Goal: Task Accomplishment & Management: Manage account settings

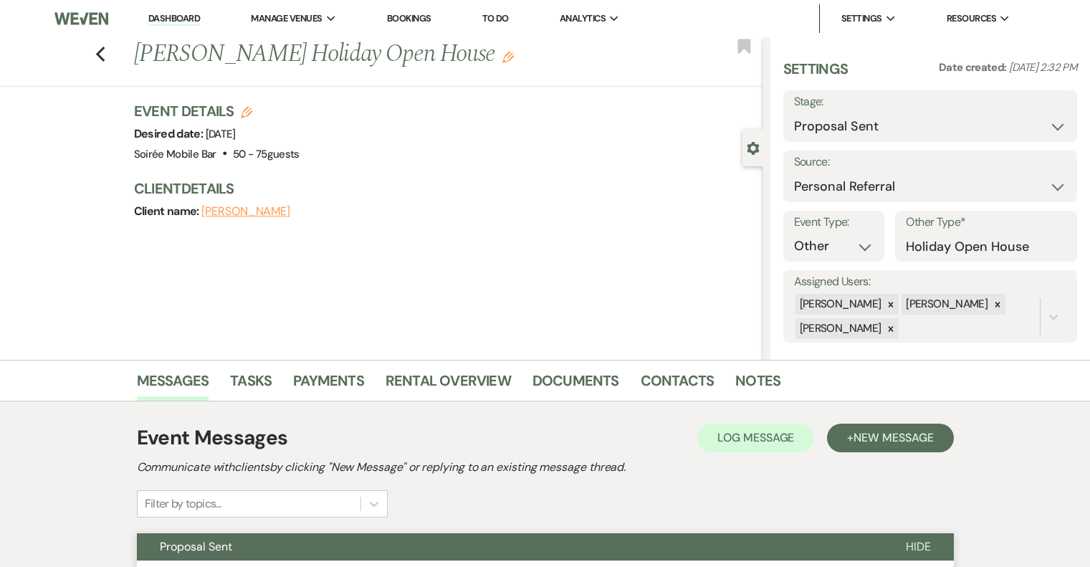
select select "6"
select select "12"
select select "13"
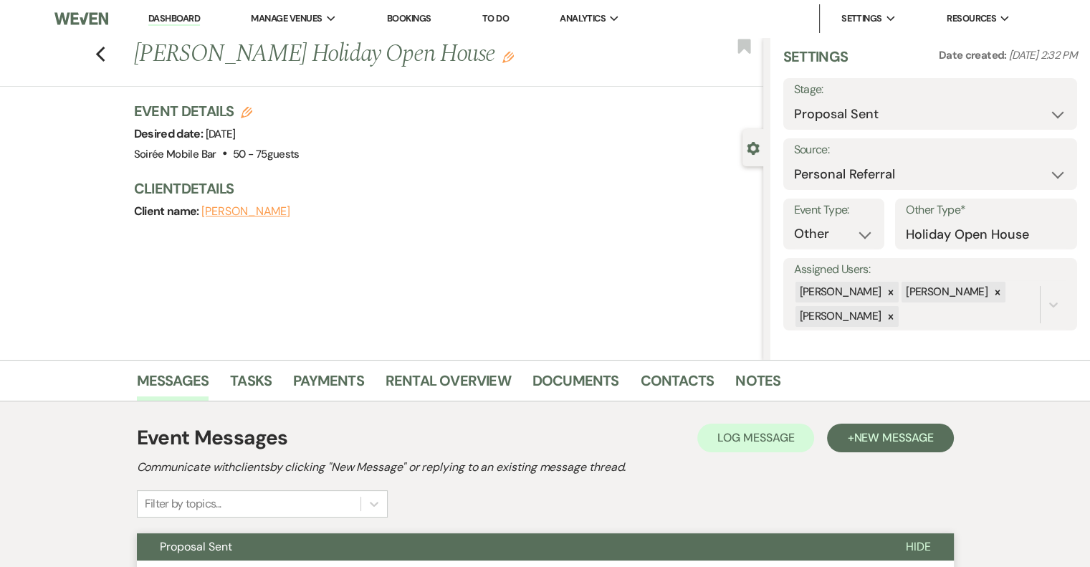
click at [177, 20] on link "Dashboard" at bounding box center [174, 19] width 52 height 14
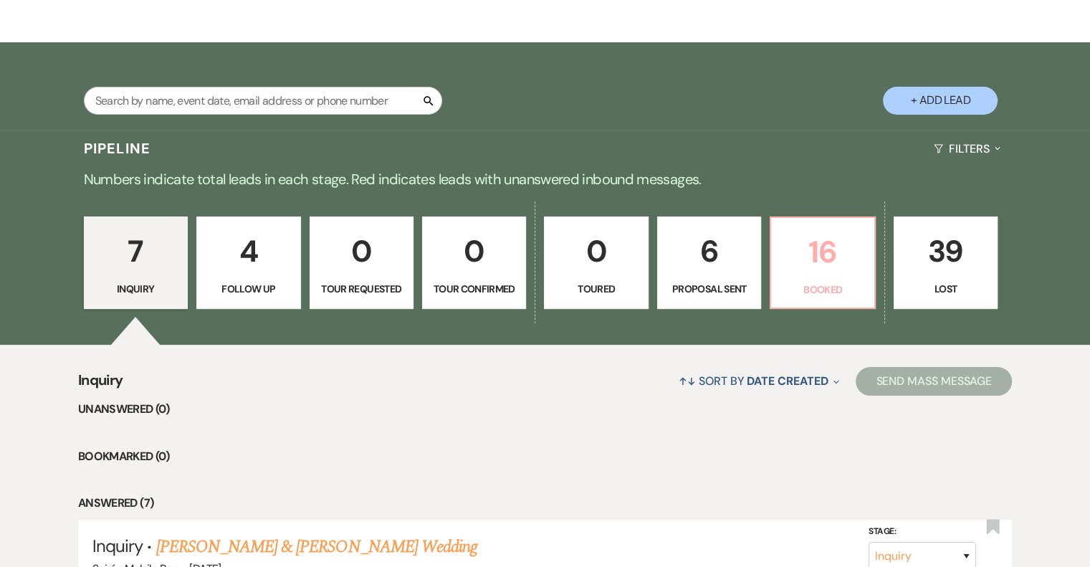
click at [815, 261] on p "16" at bounding box center [821, 252] width 85 height 48
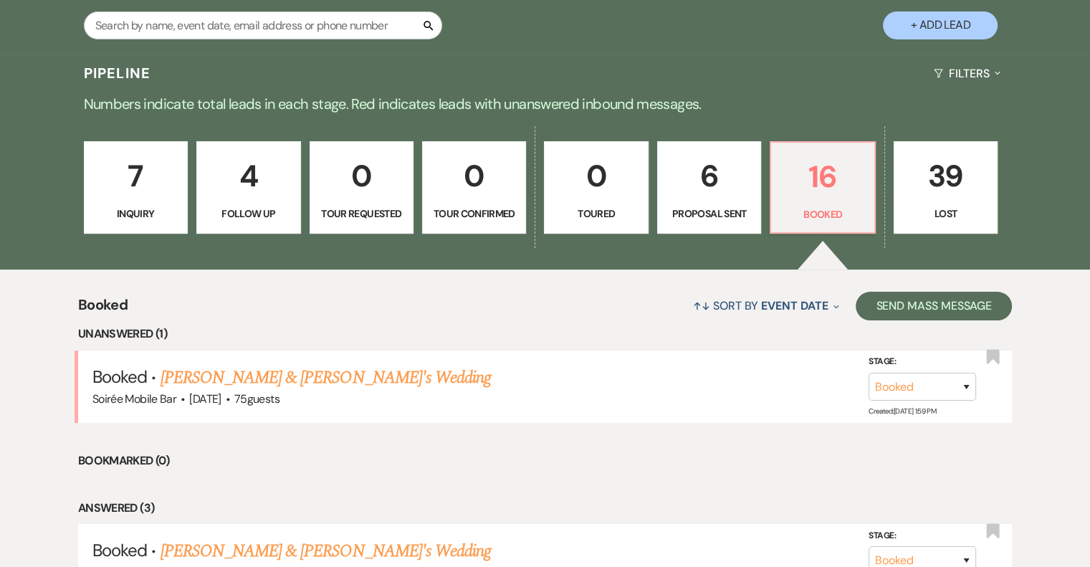
scroll to position [291, 0]
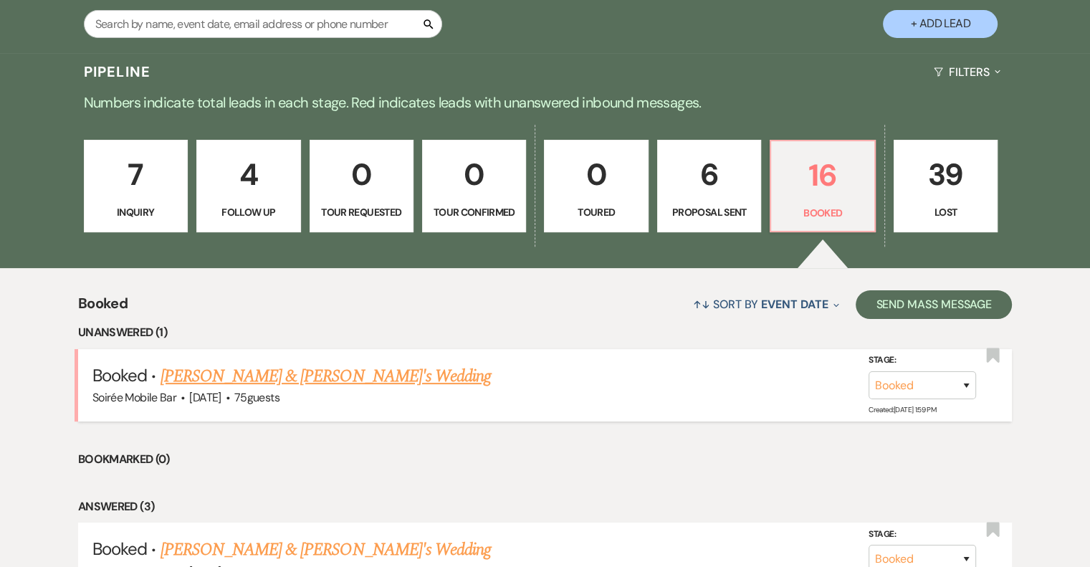
click at [309, 376] on link "[PERSON_NAME] & [PERSON_NAME]'s Wedding" at bounding box center [325, 376] width 331 height 26
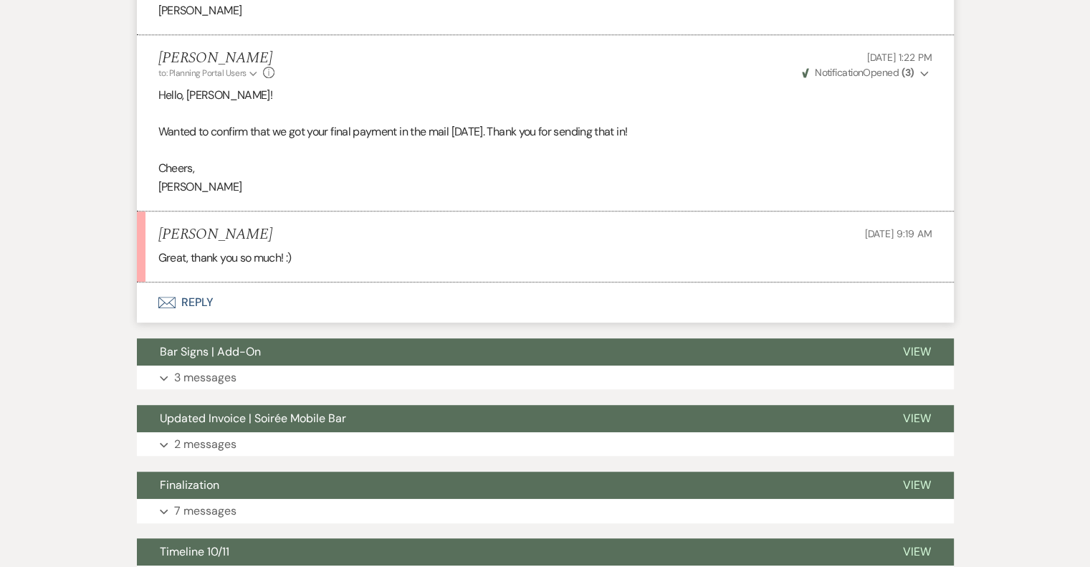
scroll to position [750, 0]
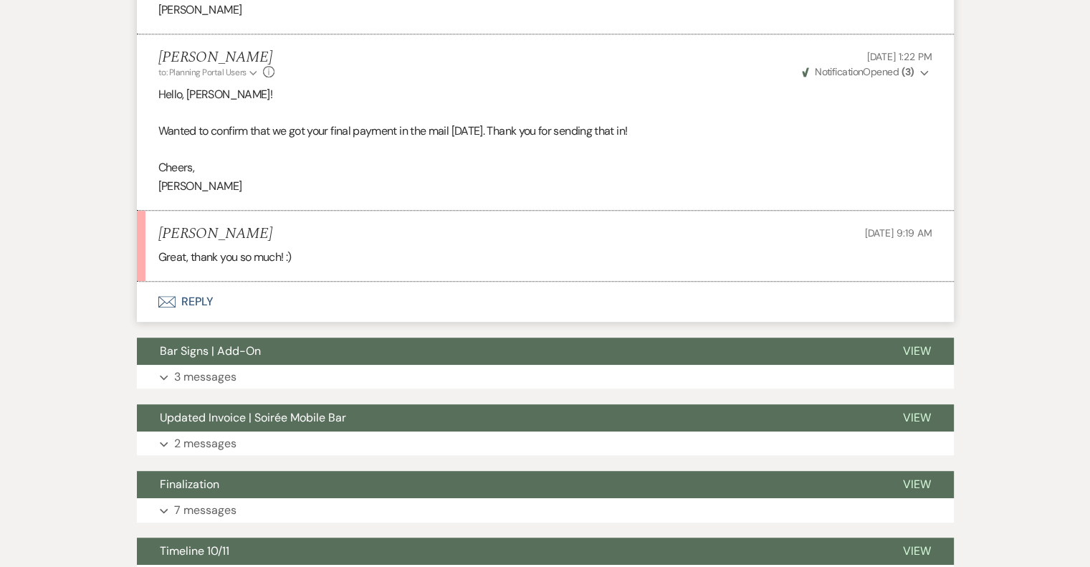
click at [200, 297] on button "Envelope Reply" at bounding box center [545, 302] width 817 height 40
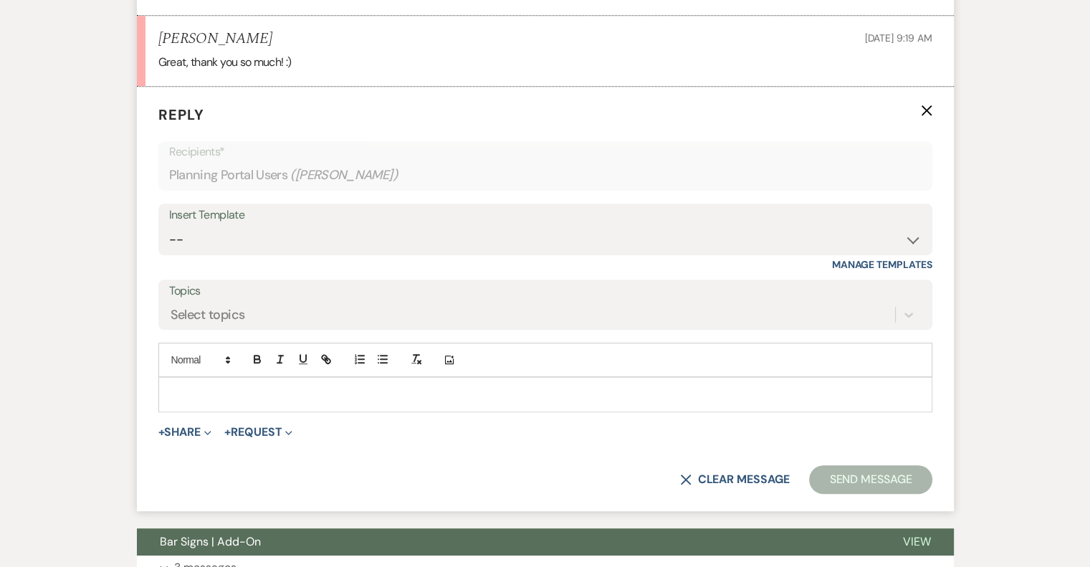
scroll to position [959, 0]
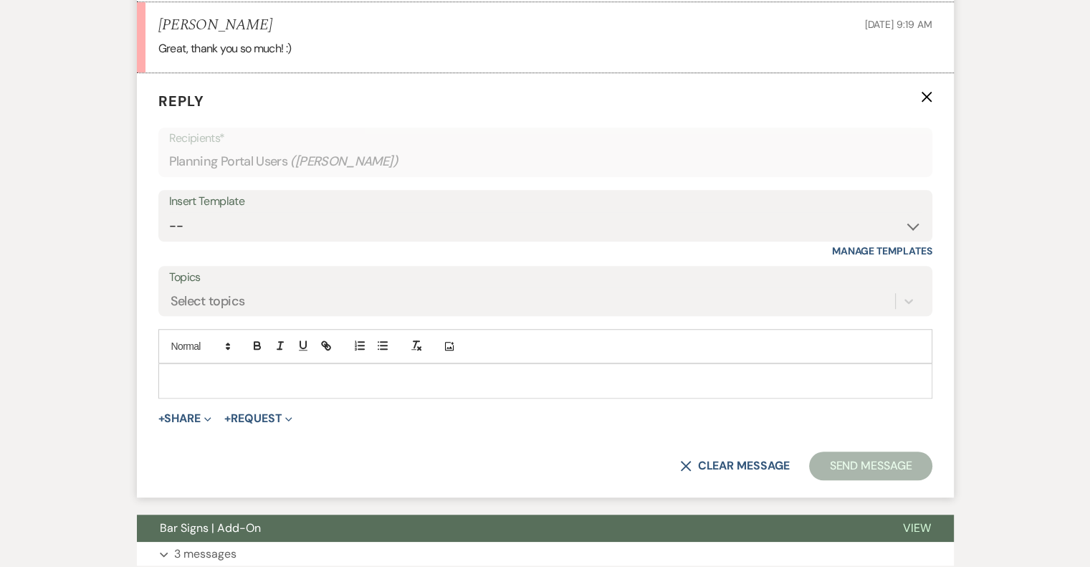
click at [211, 375] on p at bounding box center [545, 381] width 751 height 16
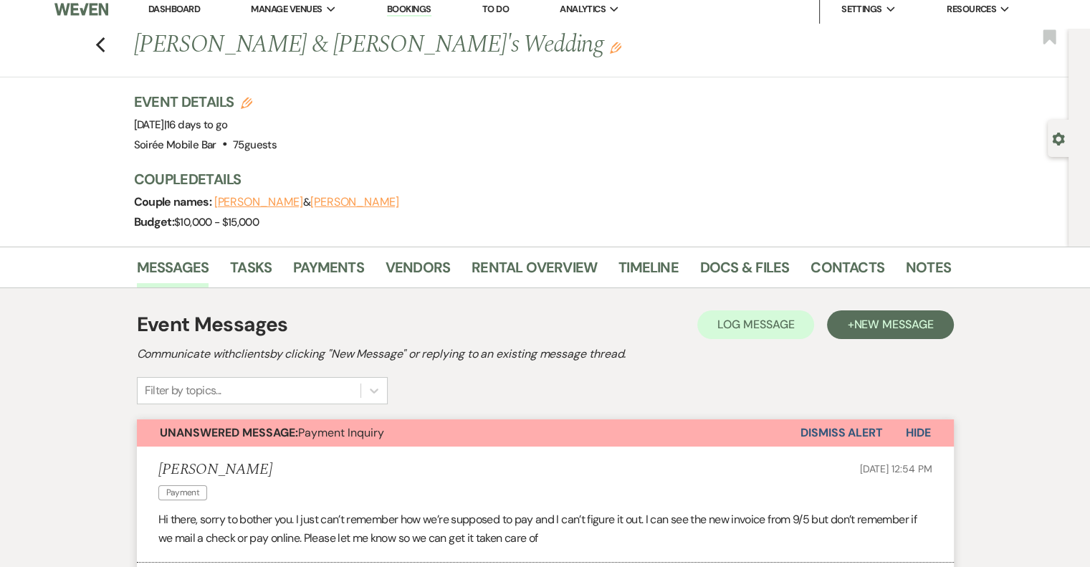
scroll to position [0, 0]
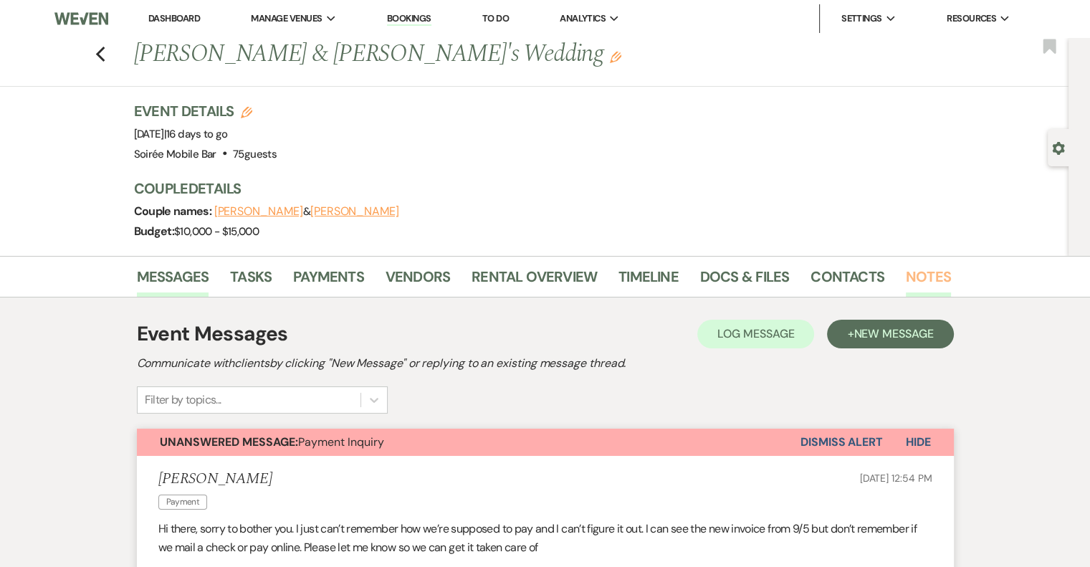
click at [921, 281] on link "Notes" at bounding box center [928, 281] width 45 height 32
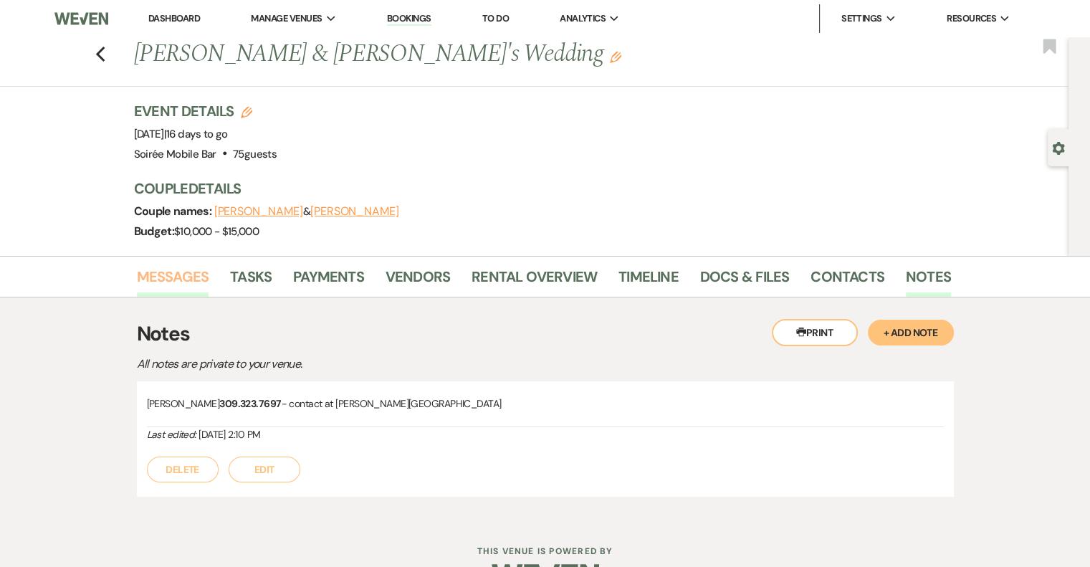
click at [186, 274] on link "Messages" at bounding box center [173, 281] width 72 height 32
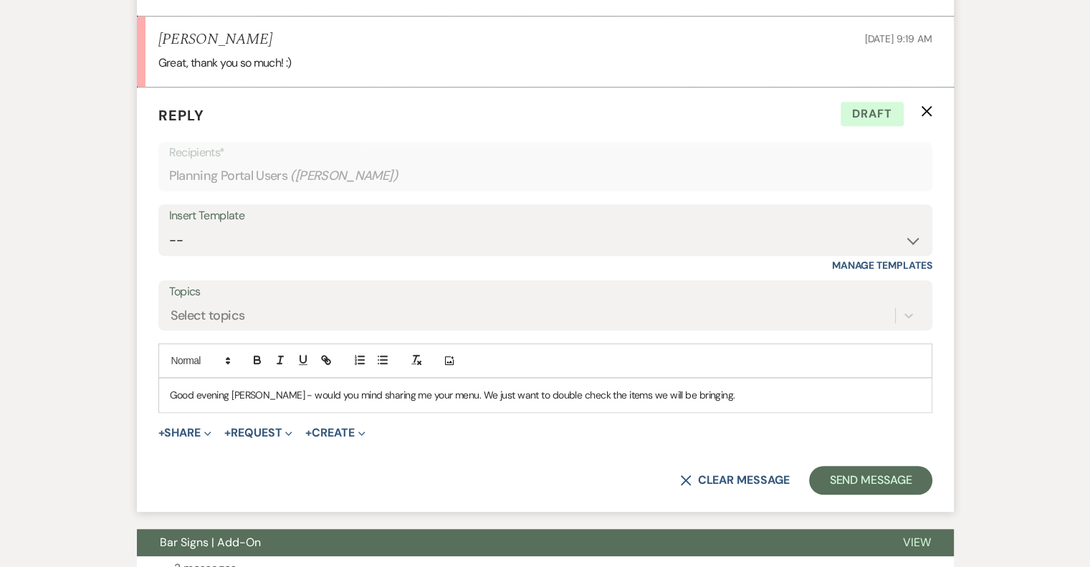
scroll to position [958, 0]
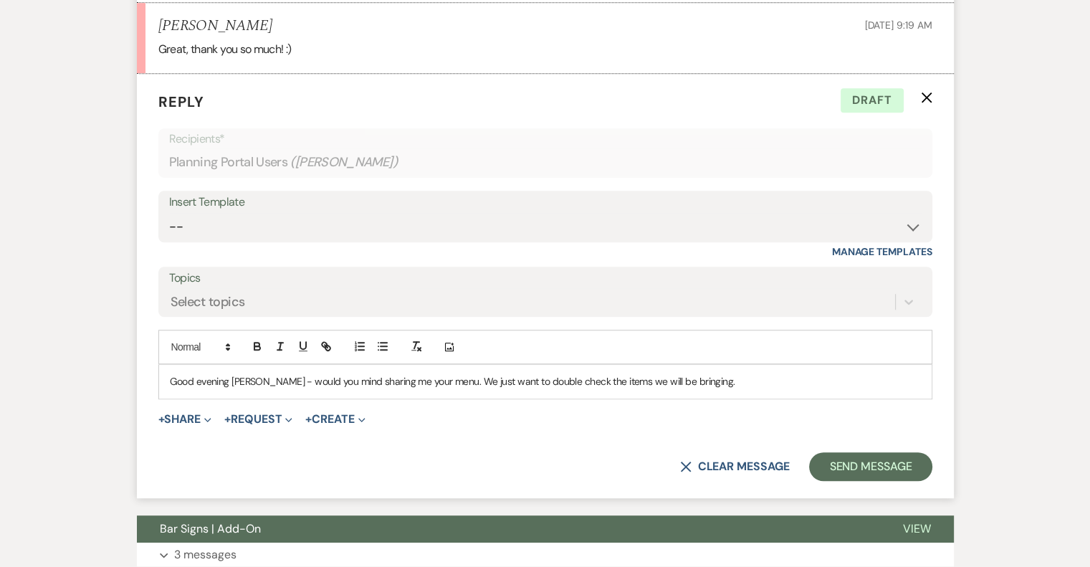
click at [691, 385] on p "Good evening [PERSON_NAME] - would you mind sharing me your menu. We just want …" at bounding box center [545, 381] width 751 height 16
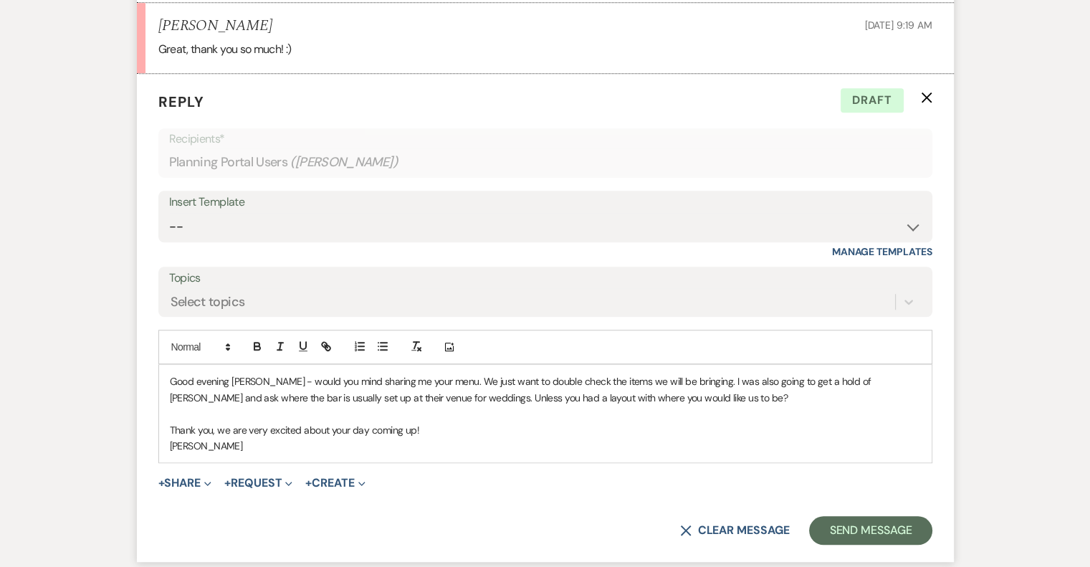
click at [427, 380] on p "Good evening [PERSON_NAME] - would you mind sharing me your menu. We just want …" at bounding box center [545, 389] width 751 height 32
click at [264, 378] on p "Good evening [PERSON_NAME] - would you mind sharing me your menu.? We just want…" at bounding box center [545, 389] width 751 height 32
click at [689, 380] on p "Good evening [PERSON_NAME] - Would you mind sharing me your menu.? We just want…" at bounding box center [545, 389] width 751 height 32
click at [845, 531] on button "Send Message" at bounding box center [870, 530] width 123 height 29
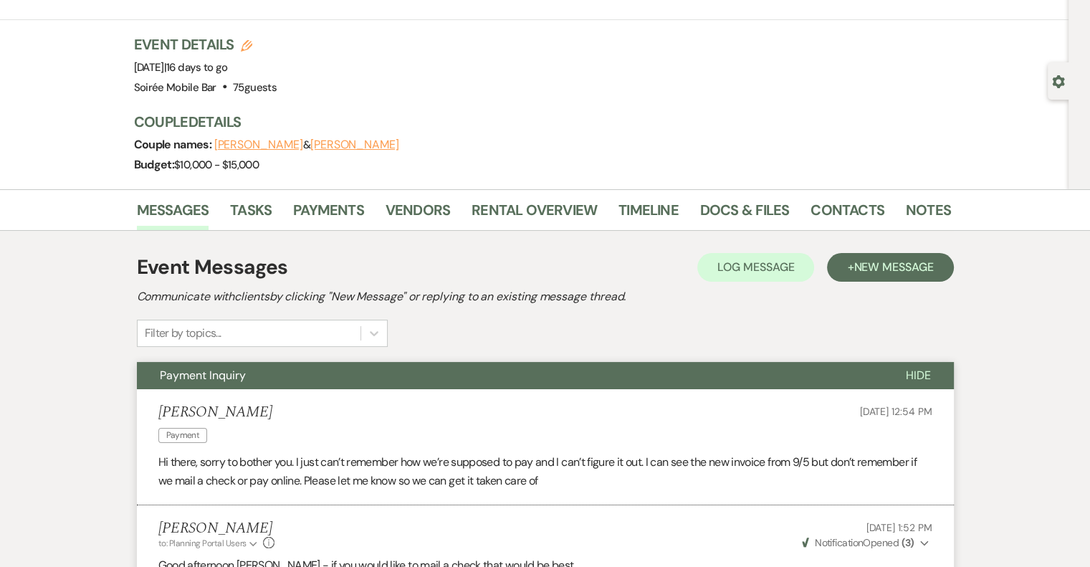
scroll to position [0, 0]
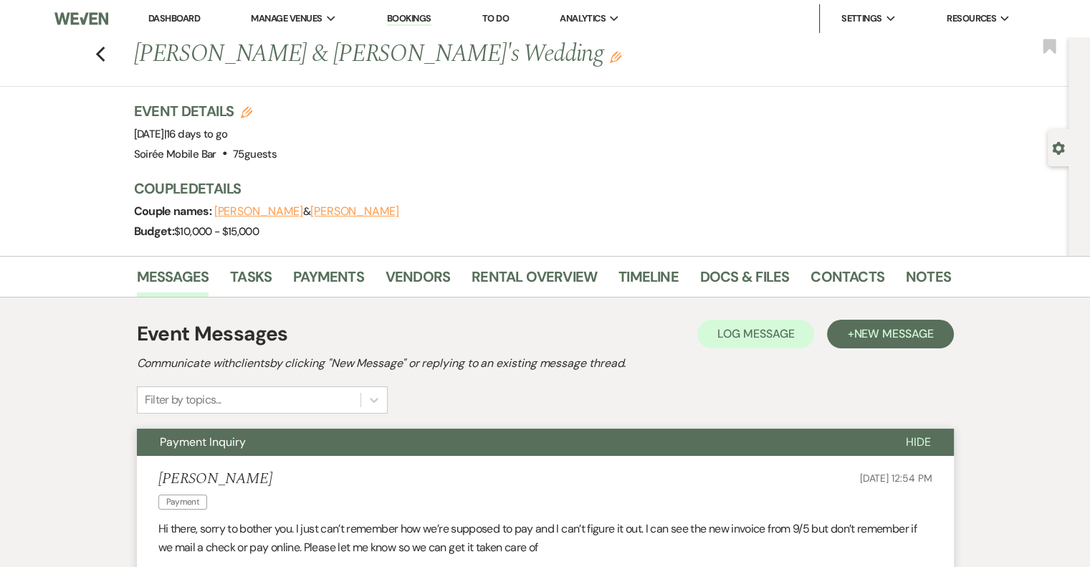
click at [162, 15] on link "Dashboard" at bounding box center [174, 18] width 52 height 12
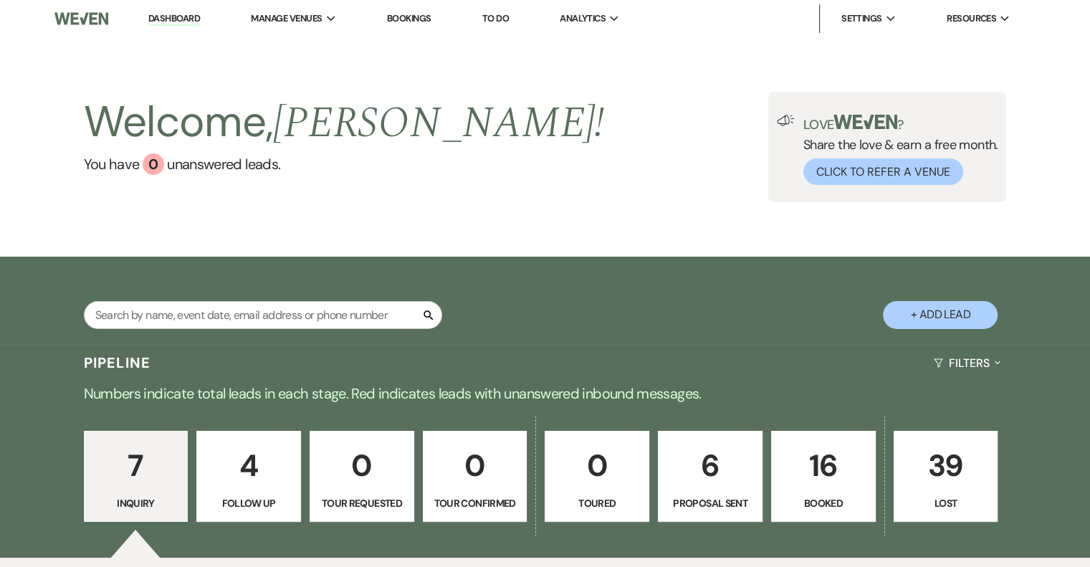
click at [245, 475] on p "4" at bounding box center [249, 465] width 86 height 48
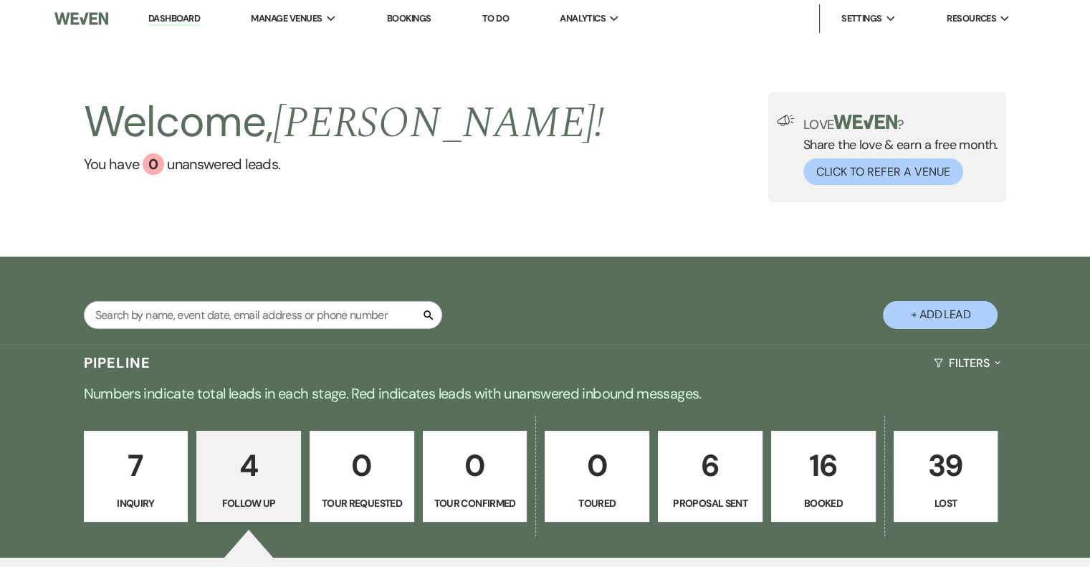
select select "9"
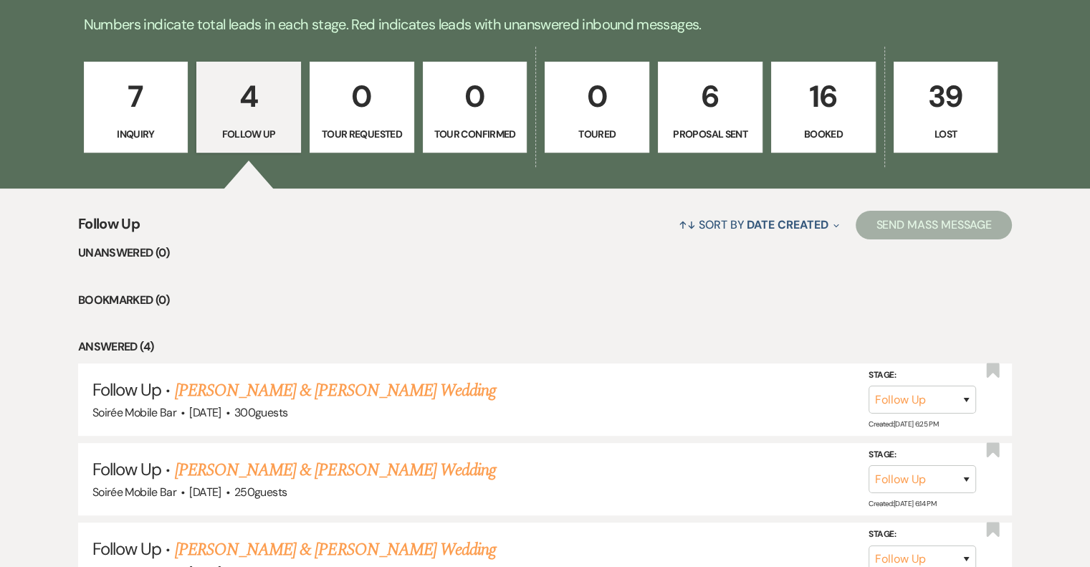
scroll to position [368, 0]
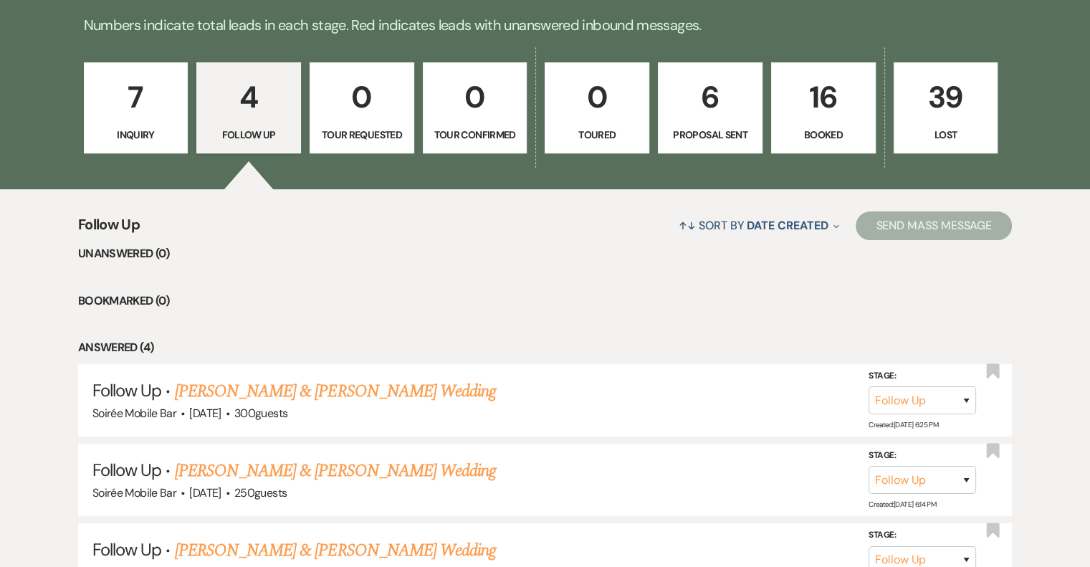
click at [132, 110] on p "7" at bounding box center [136, 97] width 86 height 48
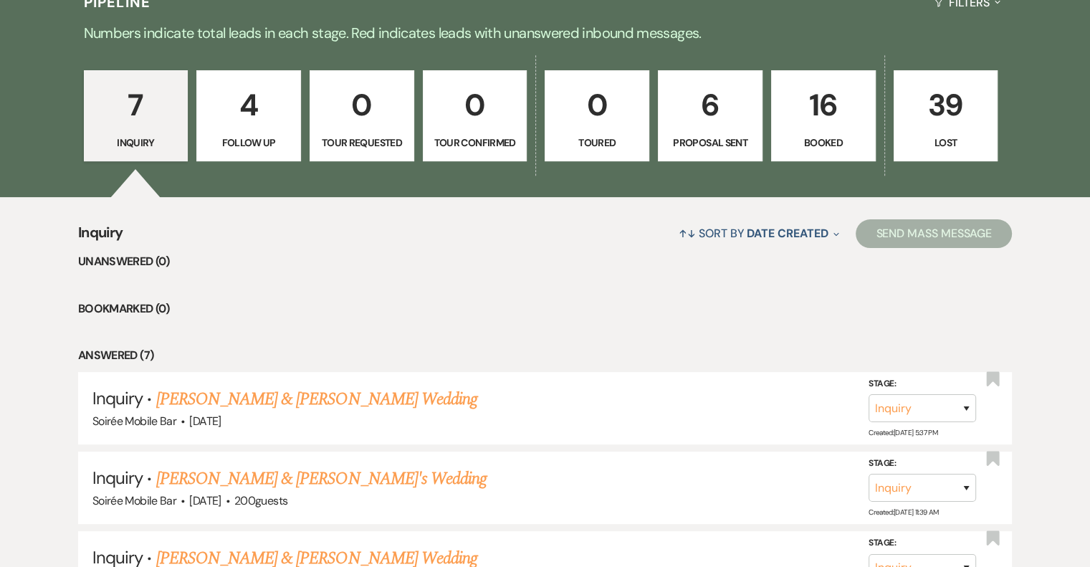
scroll to position [360, 0]
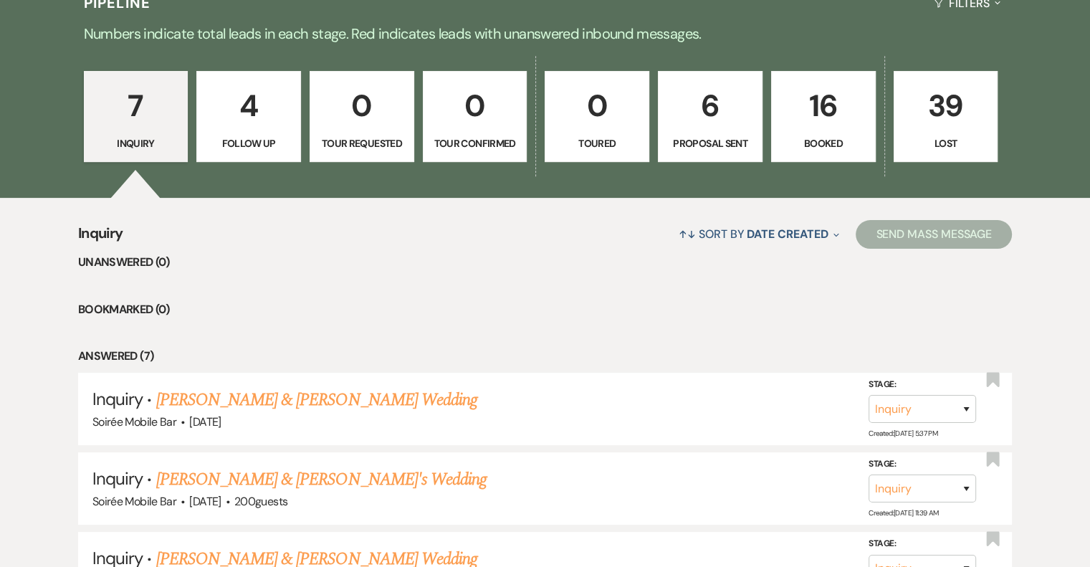
click at [693, 92] on p "6" at bounding box center [710, 106] width 86 height 48
select select "6"
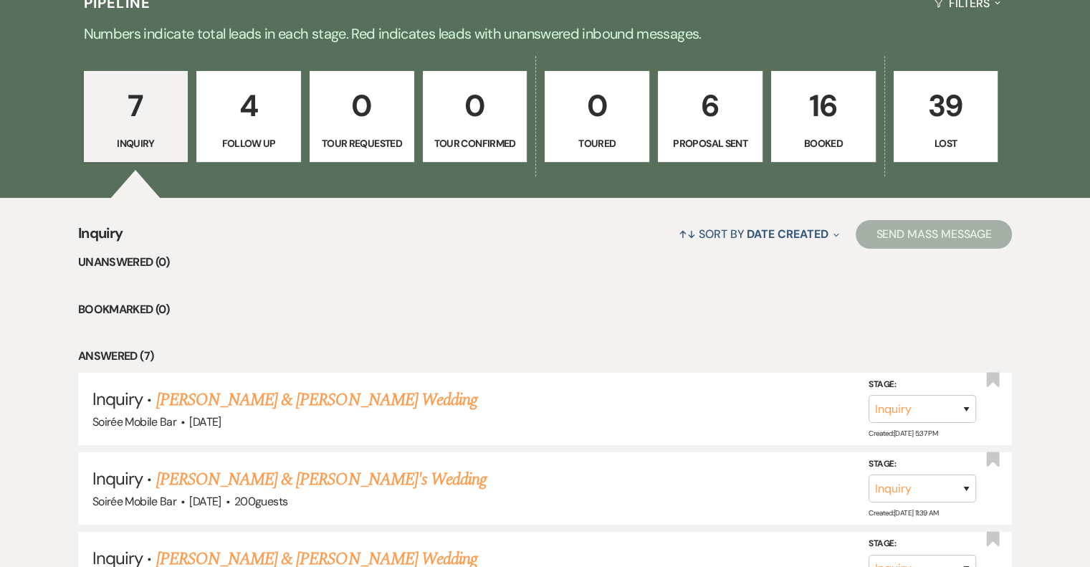
select select "6"
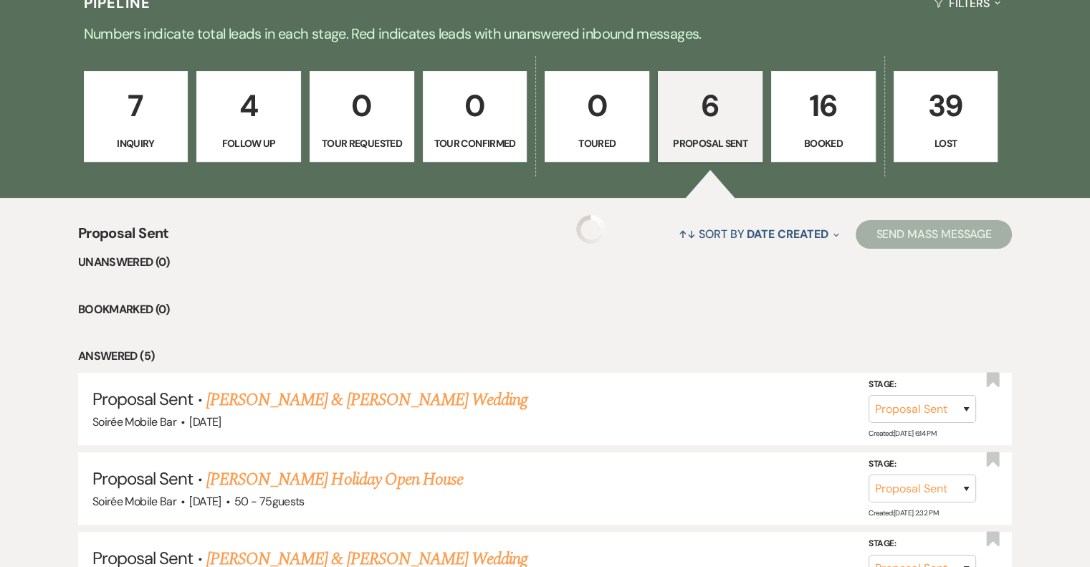
select select "6"
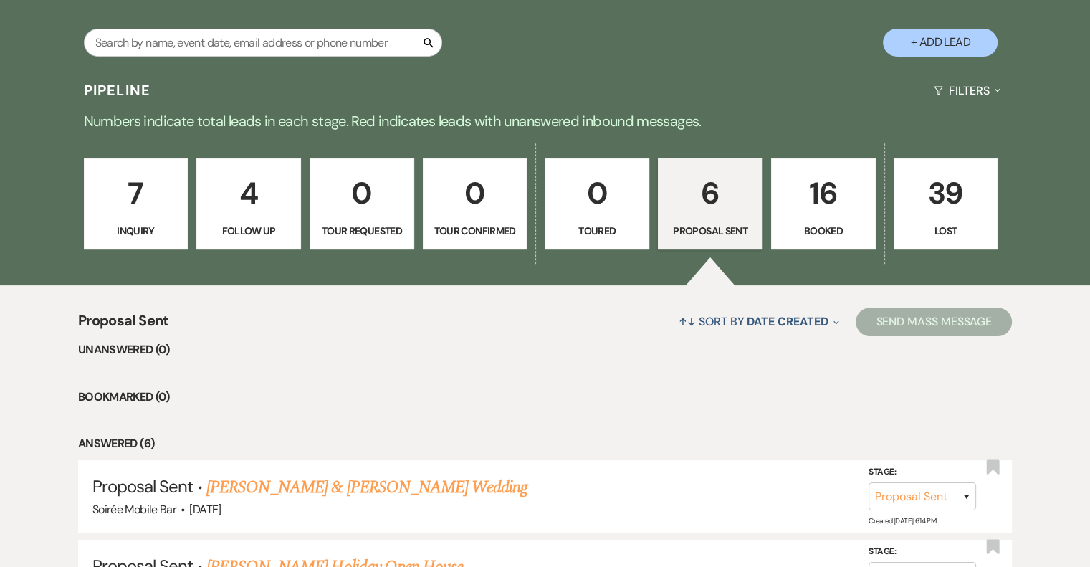
scroll to position [255, 0]
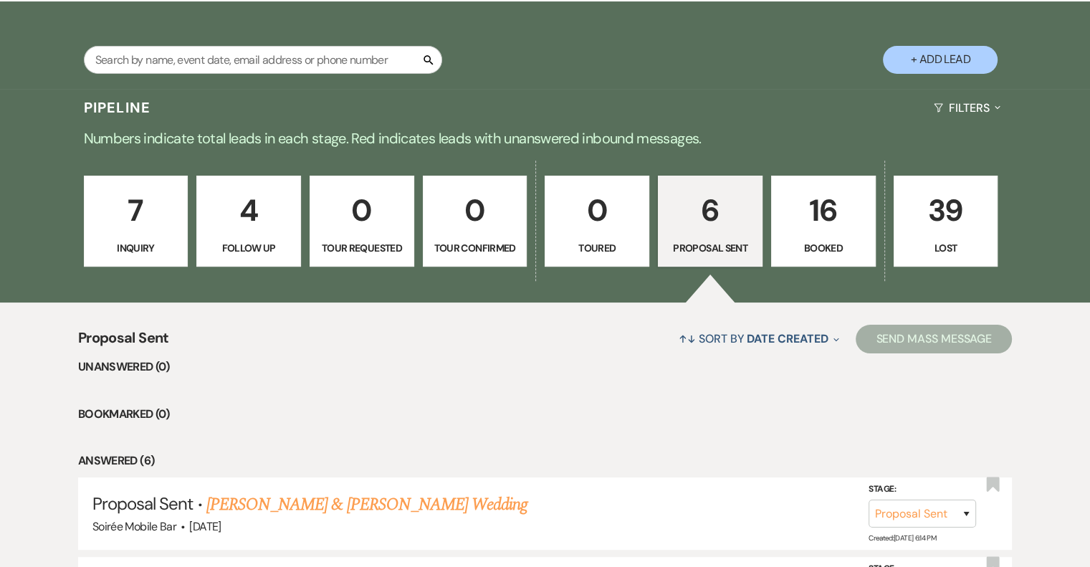
click at [126, 216] on p "7" at bounding box center [136, 210] width 86 height 48
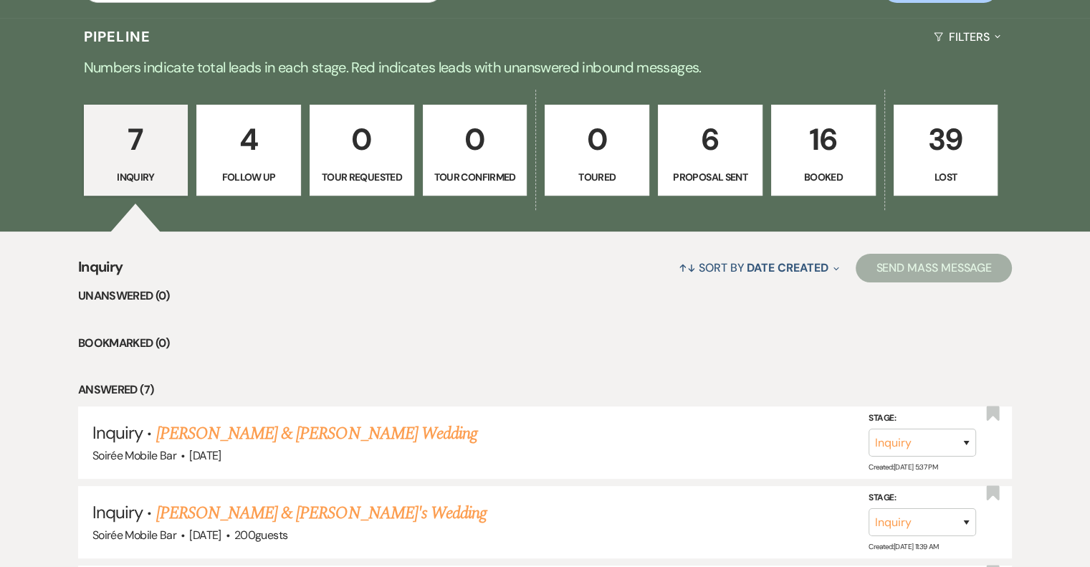
scroll to position [324, 0]
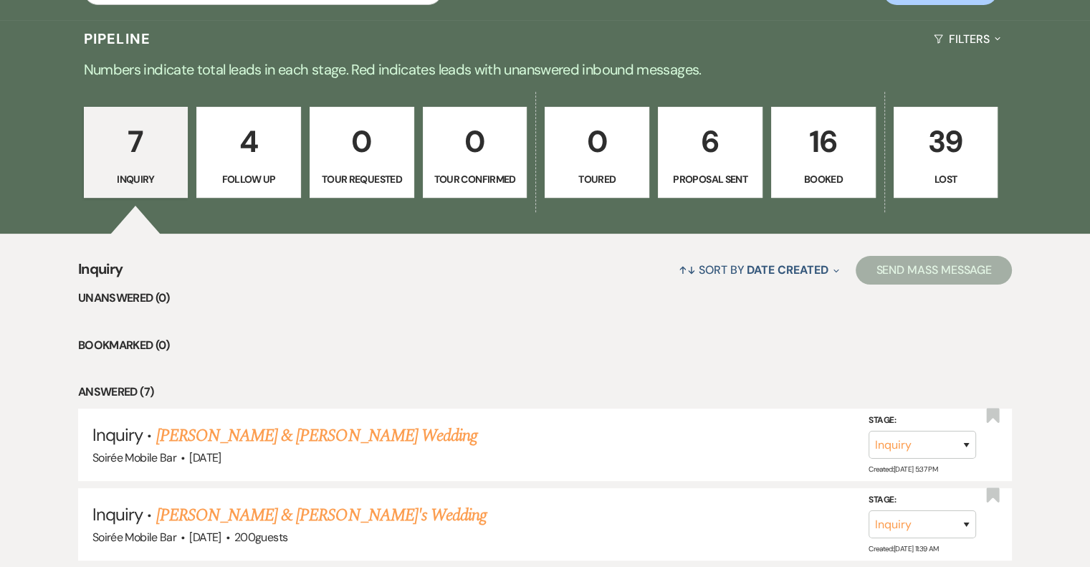
click at [264, 138] on p "4" at bounding box center [249, 141] width 86 height 48
select select "9"
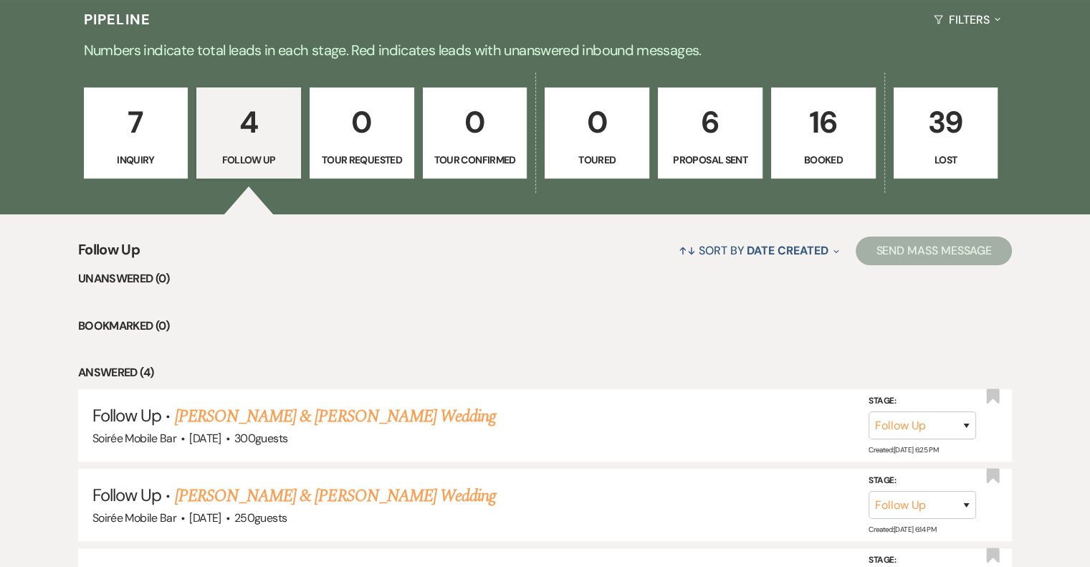
scroll to position [344, 0]
click at [688, 140] on p "6" at bounding box center [710, 121] width 86 height 48
select select "6"
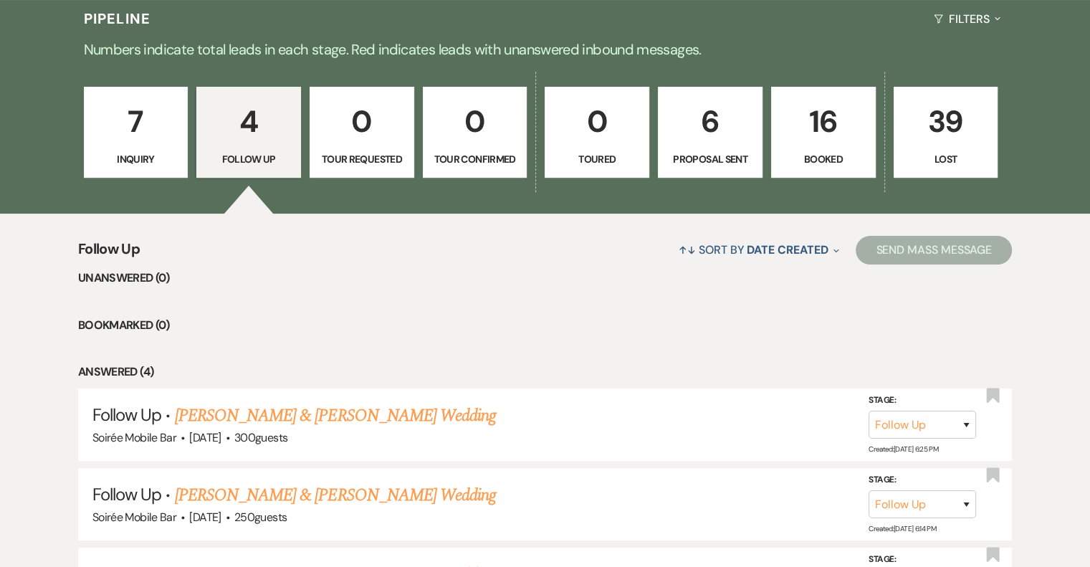
select select "6"
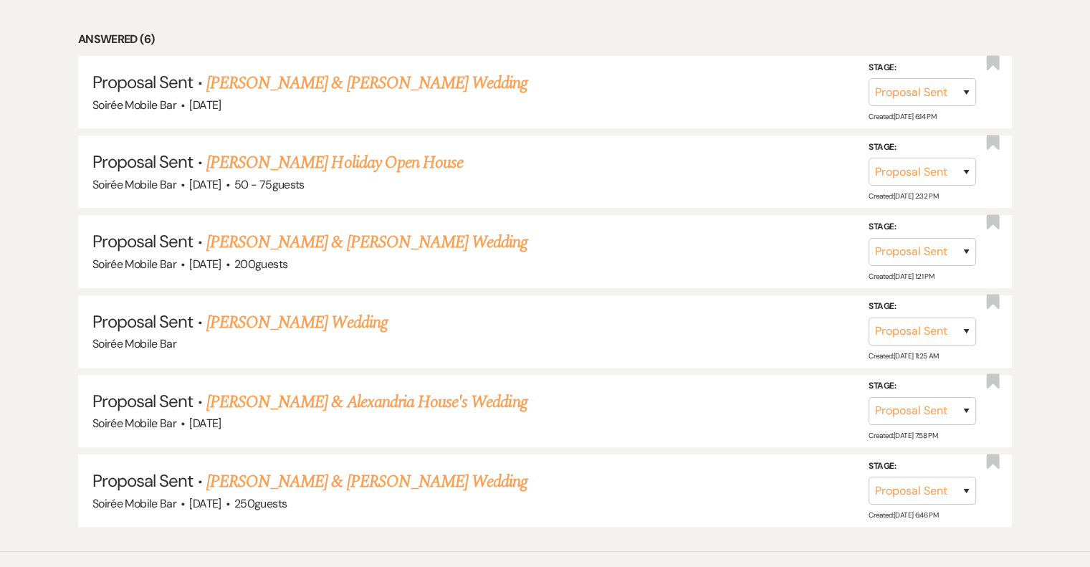
scroll to position [678, 0]
click at [384, 393] on link "[PERSON_NAME] & Alexandria House's Wedding" at bounding box center [366, 401] width 321 height 26
select select "6"
select select "5"
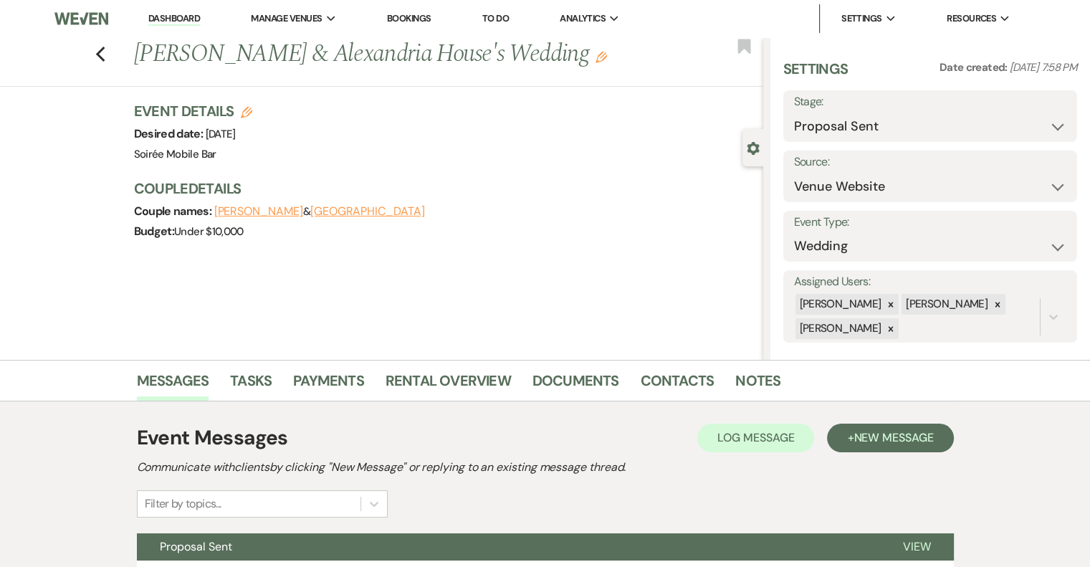
scroll to position [197, 0]
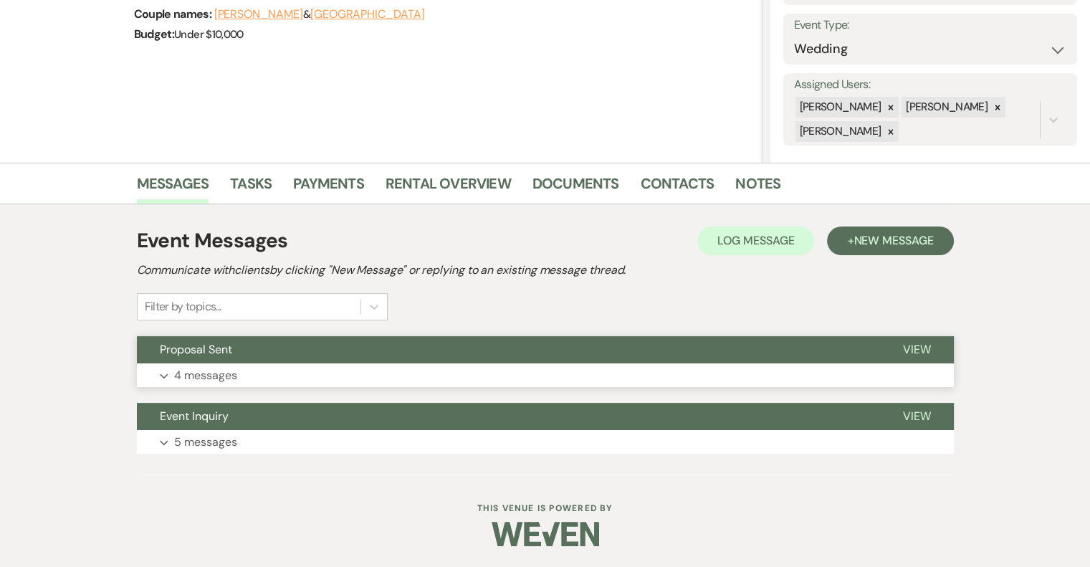
click at [211, 375] on p "4 messages" at bounding box center [205, 375] width 63 height 19
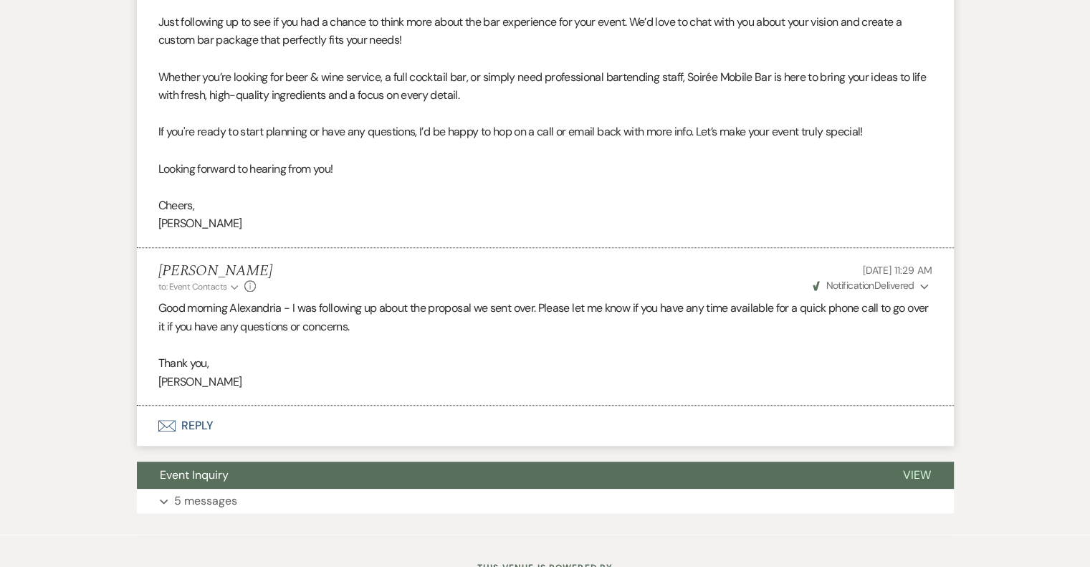
scroll to position [1100, 0]
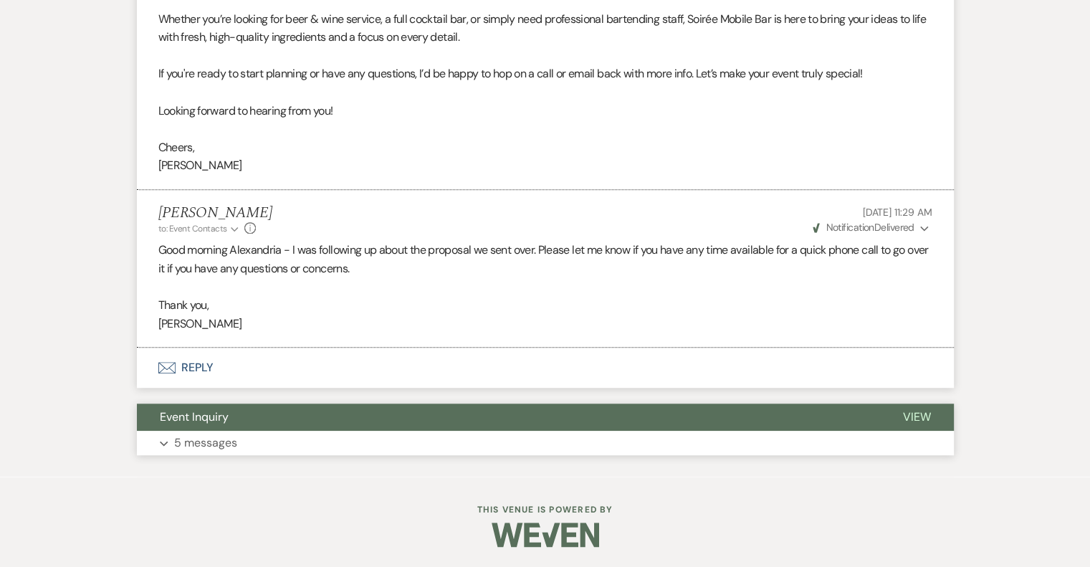
click at [209, 446] on p "5 messages" at bounding box center [205, 442] width 63 height 19
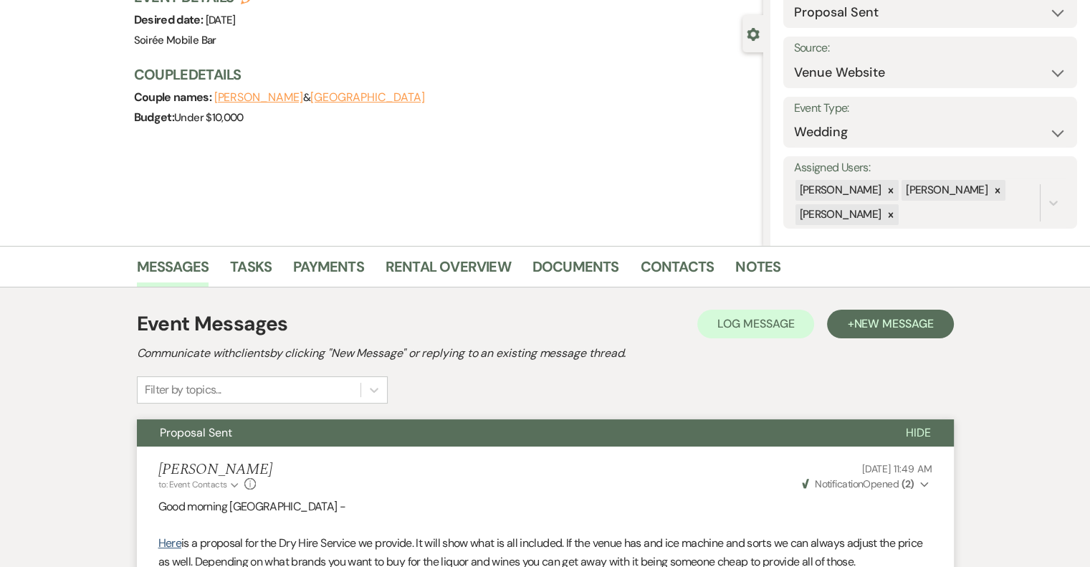
scroll to position [0, 0]
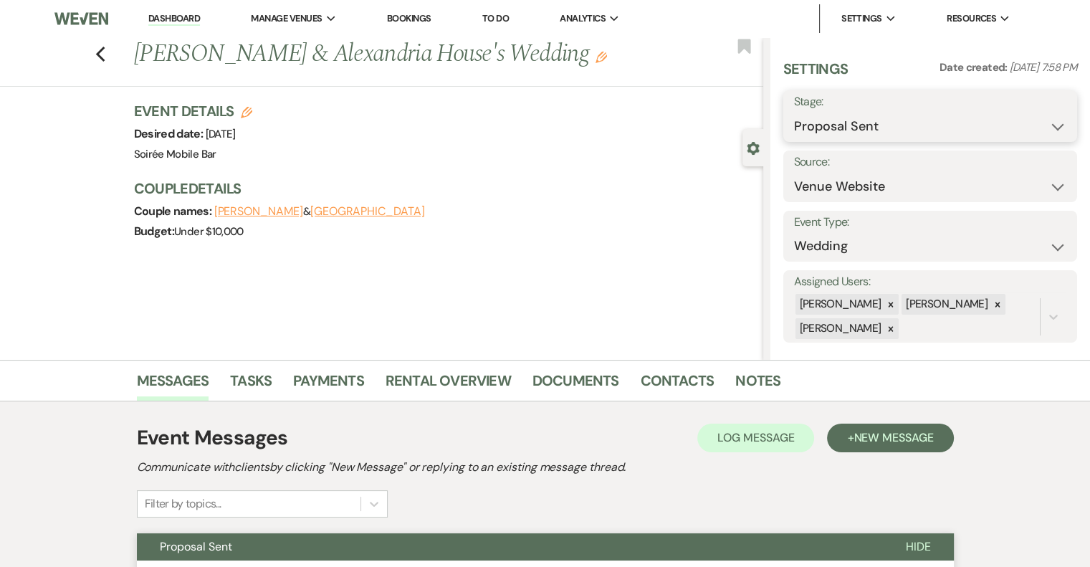
click at [865, 125] on select "Inquiry Follow Up Tour Requested Tour Confirmed Toured Proposal Sent Booked Lost" at bounding box center [930, 126] width 272 height 28
select select "8"
click at [794, 112] on select "Inquiry Follow Up Tour Requested Tour Confirmed Toured Proposal Sent Booked Lost" at bounding box center [930, 126] width 272 height 28
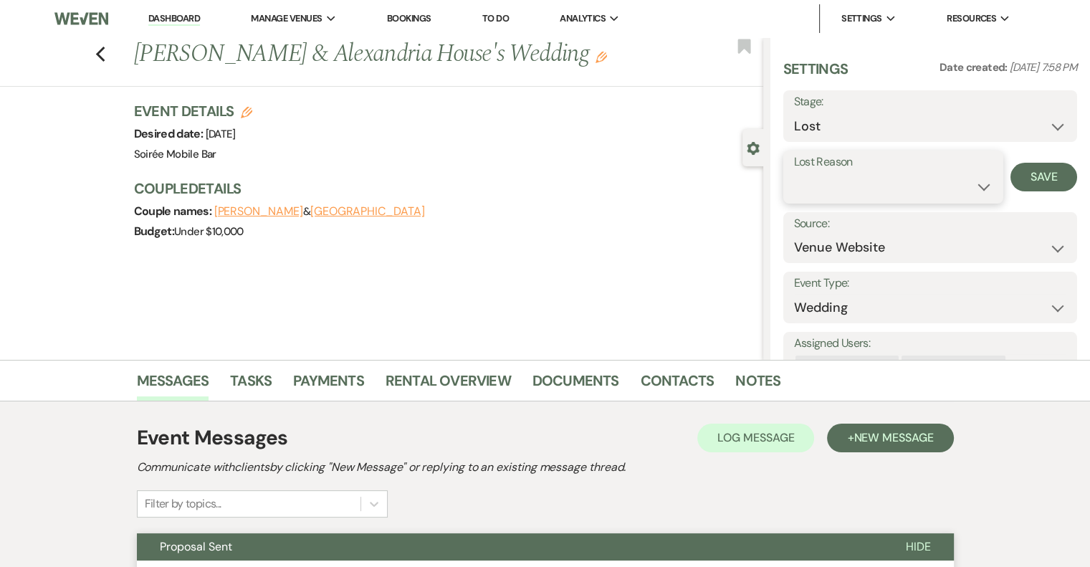
click at [860, 191] on select "Booked Elsewhere Budget Date Unavailable No Response Not a Good Match Capacity …" at bounding box center [893, 187] width 198 height 28
select select "1"
click at [794, 173] on select "Booked Elsewhere Budget Date Unavailable No Response Not a Good Match Capacity …" at bounding box center [893, 187] width 198 height 28
click at [949, 186] on input "Other" at bounding box center [970, 187] width 76 height 28
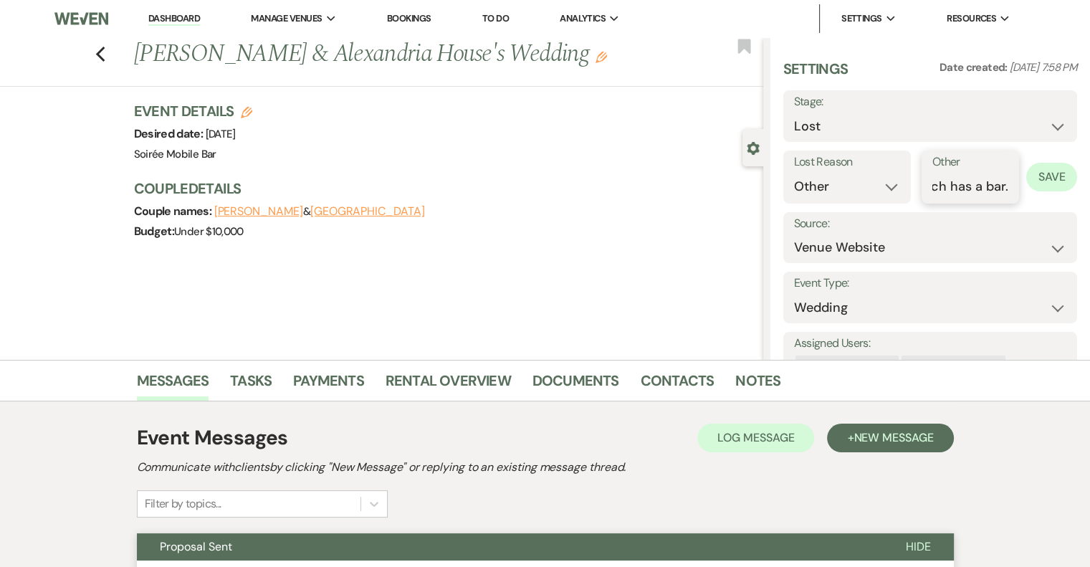
type input "They moved venues, which has a bar."
click at [1037, 180] on button "Save" at bounding box center [1051, 177] width 51 height 29
click at [167, 19] on link "Dashboard" at bounding box center [174, 19] width 52 height 14
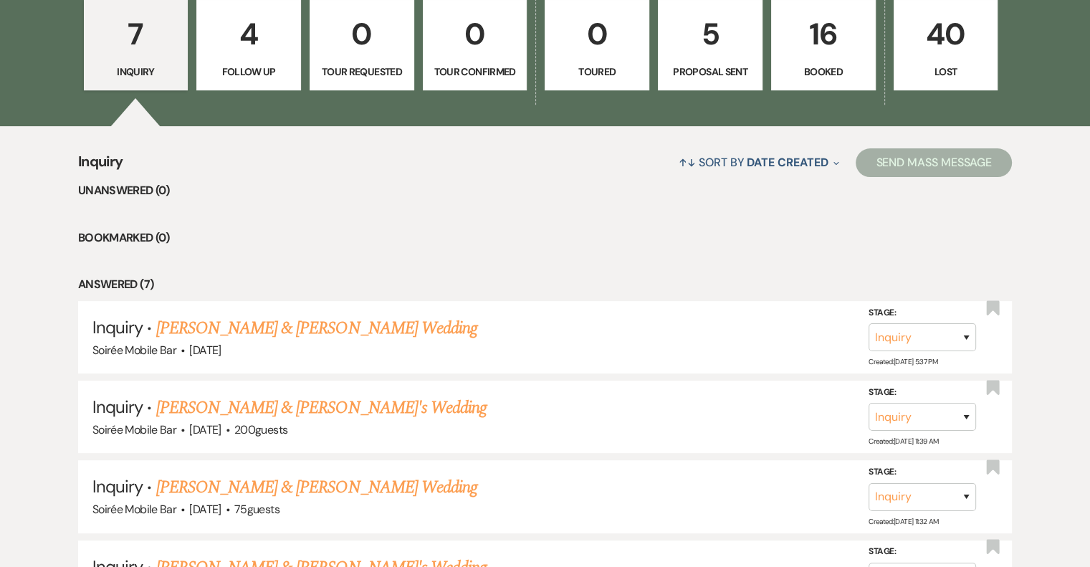
scroll to position [441, 0]
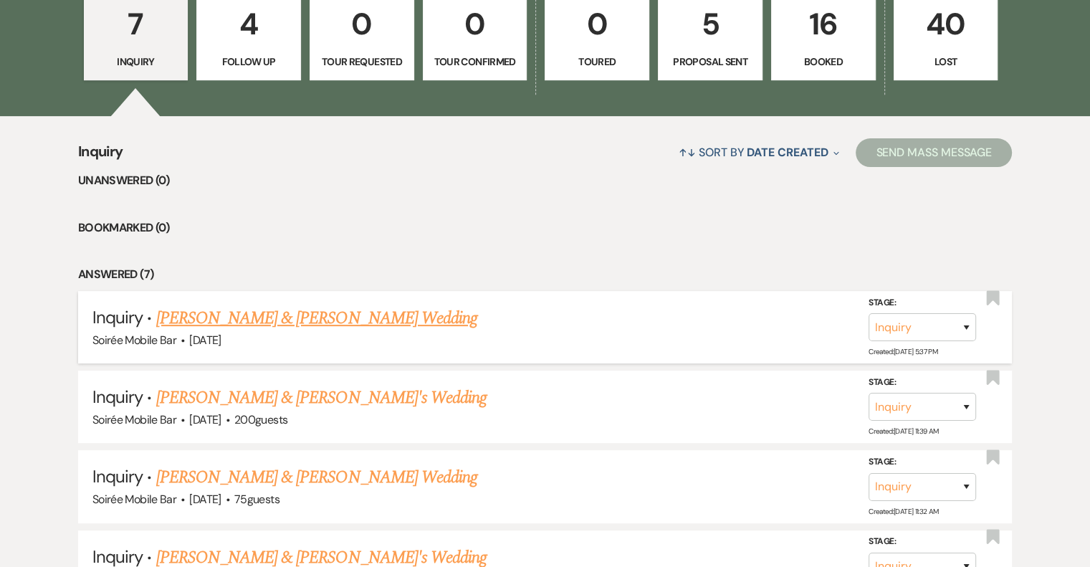
click at [341, 320] on link "[PERSON_NAME] & [PERSON_NAME] Wedding" at bounding box center [316, 318] width 321 height 26
select select "5"
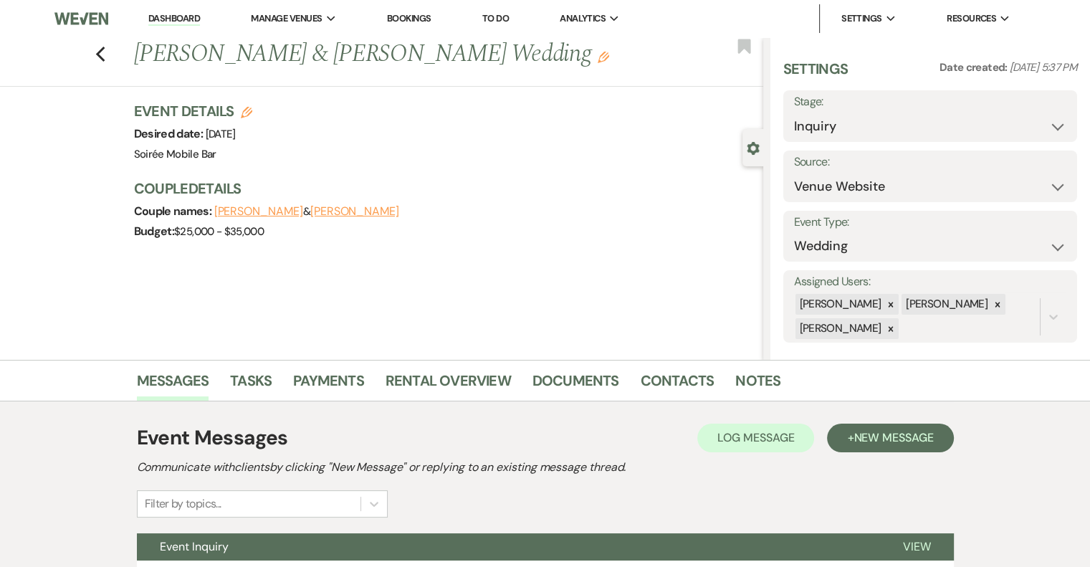
scroll to position [130, 0]
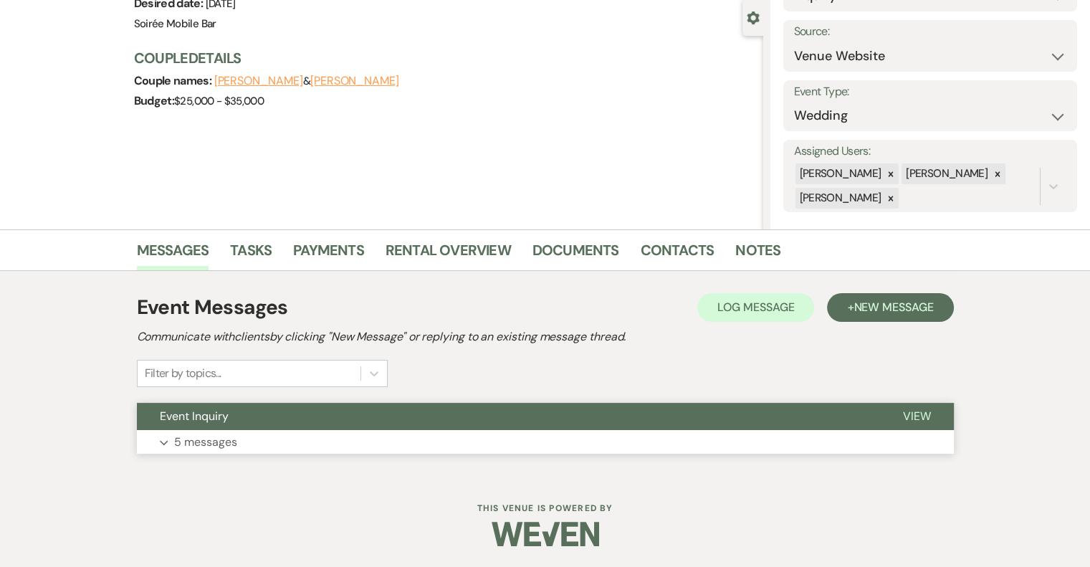
click at [213, 443] on p "5 messages" at bounding box center [205, 442] width 63 height 19
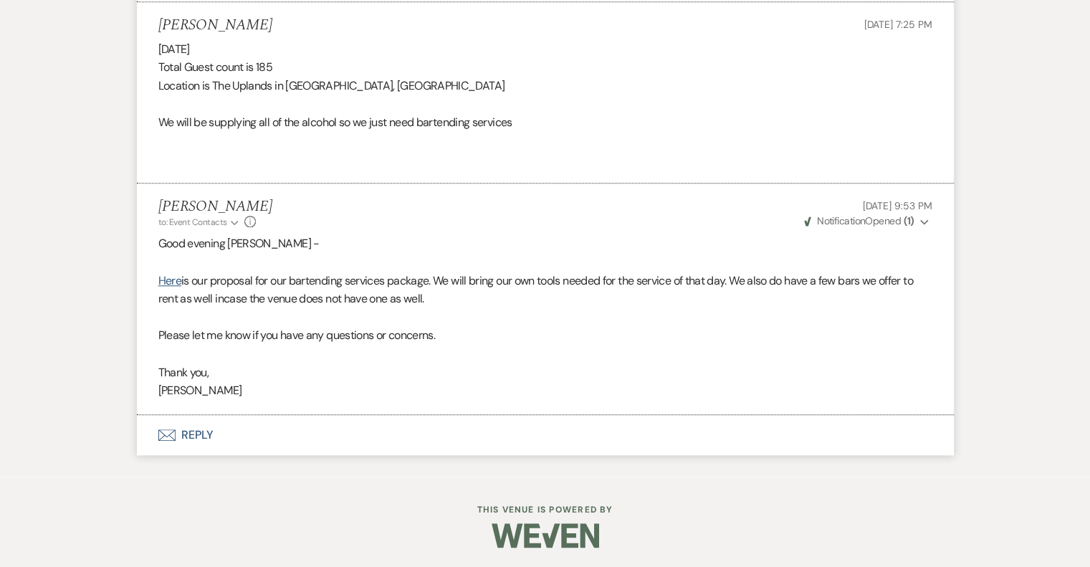
scroll to position [1421, 0]
click at [198, 432] on button "Envelope Reply" at bounding box center [545, 435] width 817 height 40
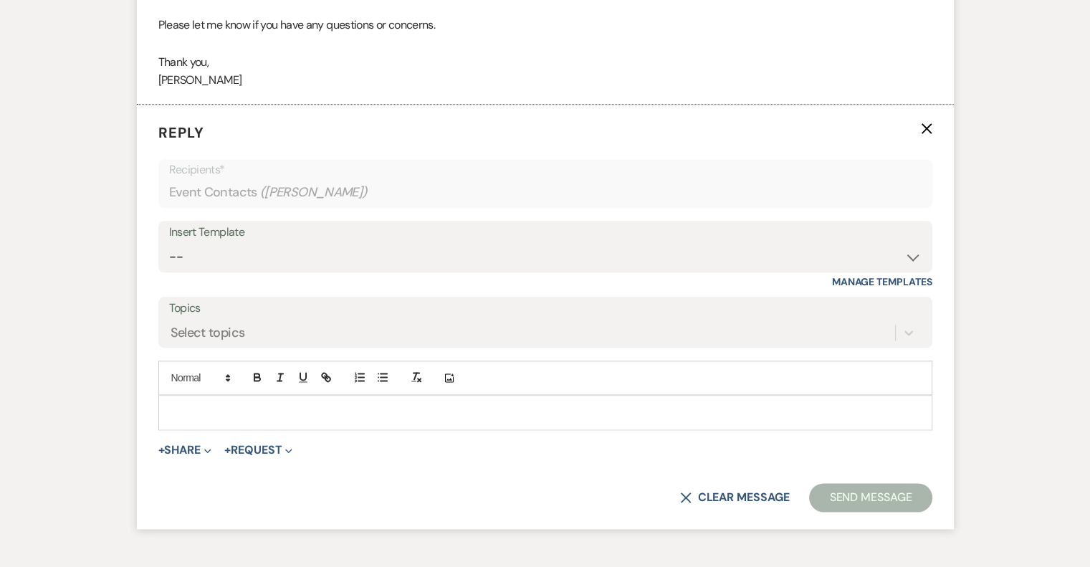
scroll to position [1763, 0]
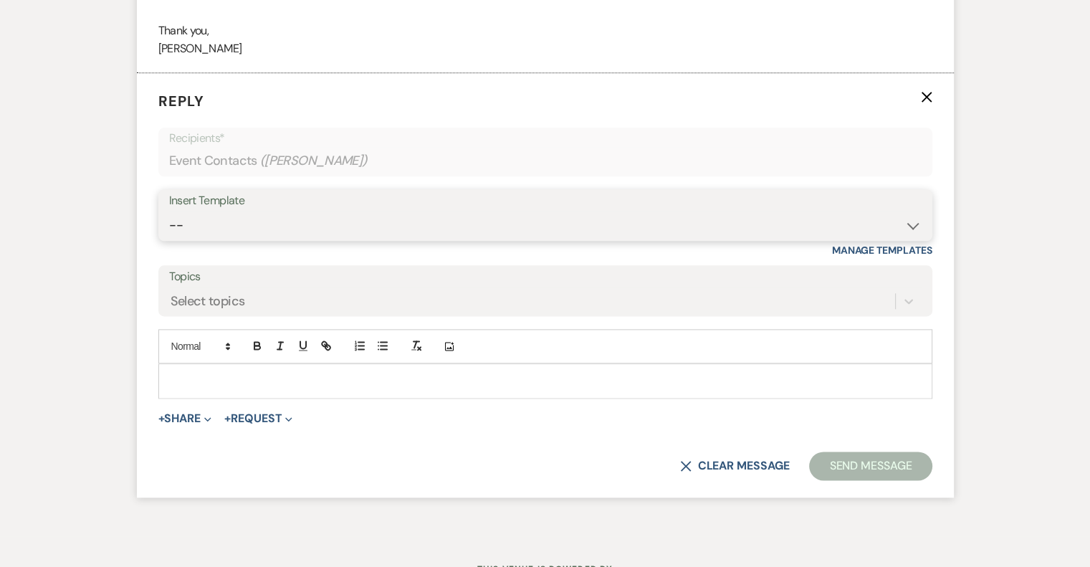
click at [265, 213] on select "-- Weven Planning Portal Introduction (Booked Events) Initial Inquiry Response …" at bounding box center [545, 225] width 752 height 28
select select "17"
click at [169, 211] on select "-- Weven Planning Portal Introduction (Booked Events) Initial Inquiry Response …" at bounding box center [545, 225] width 752 height 28
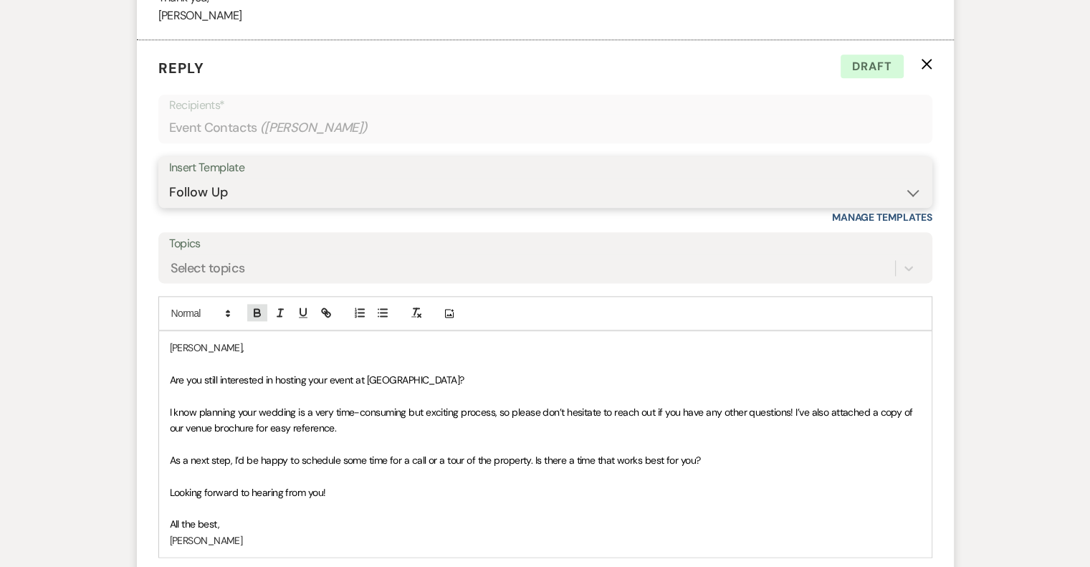
scroll to position [1795, 0]
click at [256, 192] on select "-- Weven Planning Portal Introduction (Booked Events) Initial Inquiry Response …" at bounding box center [545, 194] width 752 height 28
click at [169, 180] on select "-- Weven Planning Portal Introduction (Booked Events) Initial Inquiry Response …" at bounding box center [545, 194] width 752 height 28
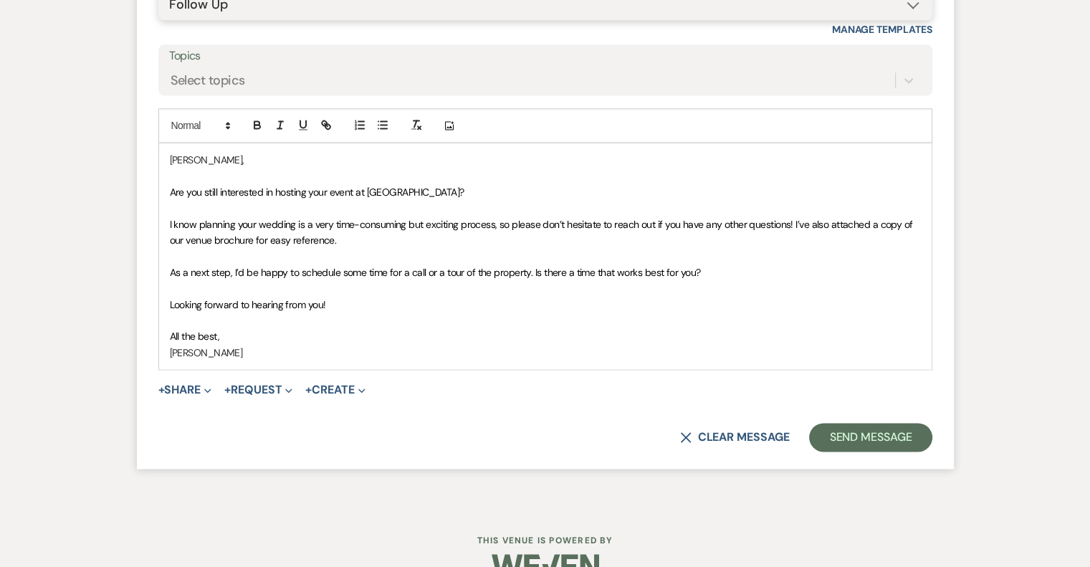
scroll to position [1984, 0]
click at [341, 238] on p "I know planning your wedding is a very time-consuming but exciting process, so …" at bounding box center [545, 232] width 751 height 32
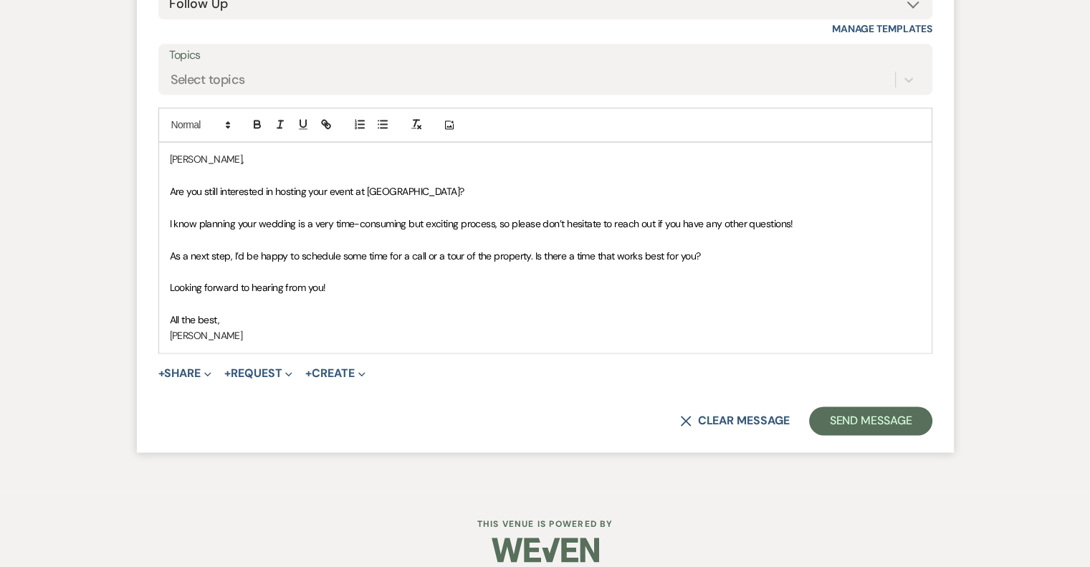
drag, startPoint x: 716, startPoint y: 251, endPoint x: 158, endPoint y: 256, distance: 558.1
click at [159, 256] on div "[PERSON_NAME], Are you still interested in hosting your event at [GEOGRAPHIC_DA…" at bounding box center [545, 248] width 772 height 210
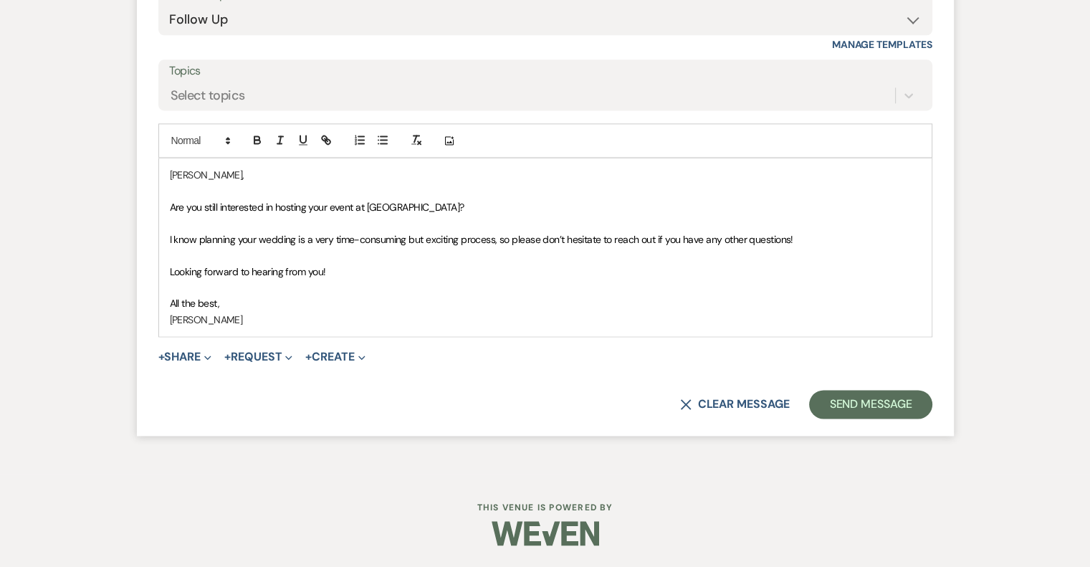
scroll to position [1966, 0]
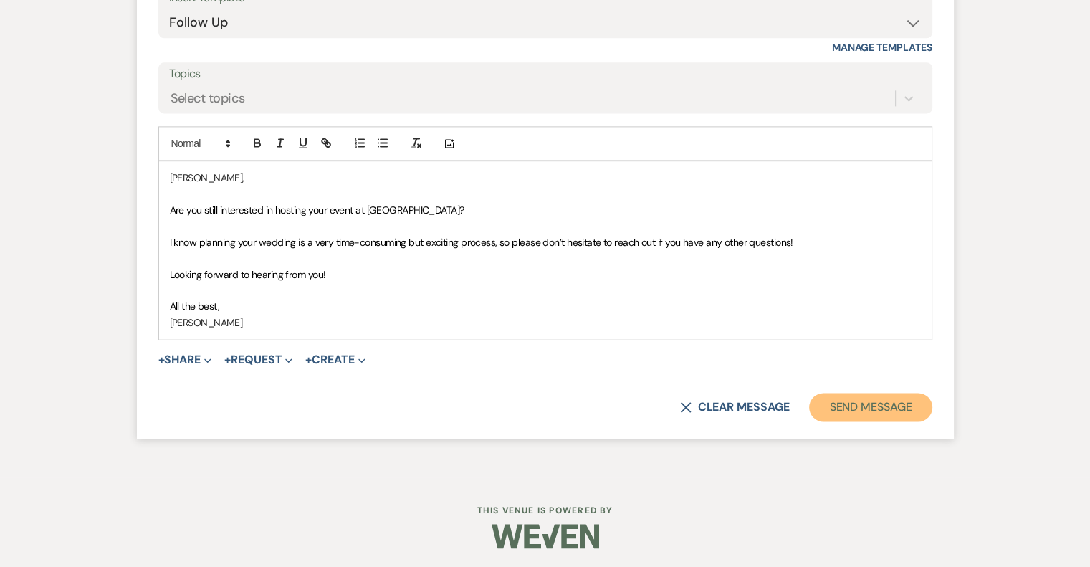
click at [874, 407] on button "Send Message" at bounding box center [870, 407] width 123 height 29
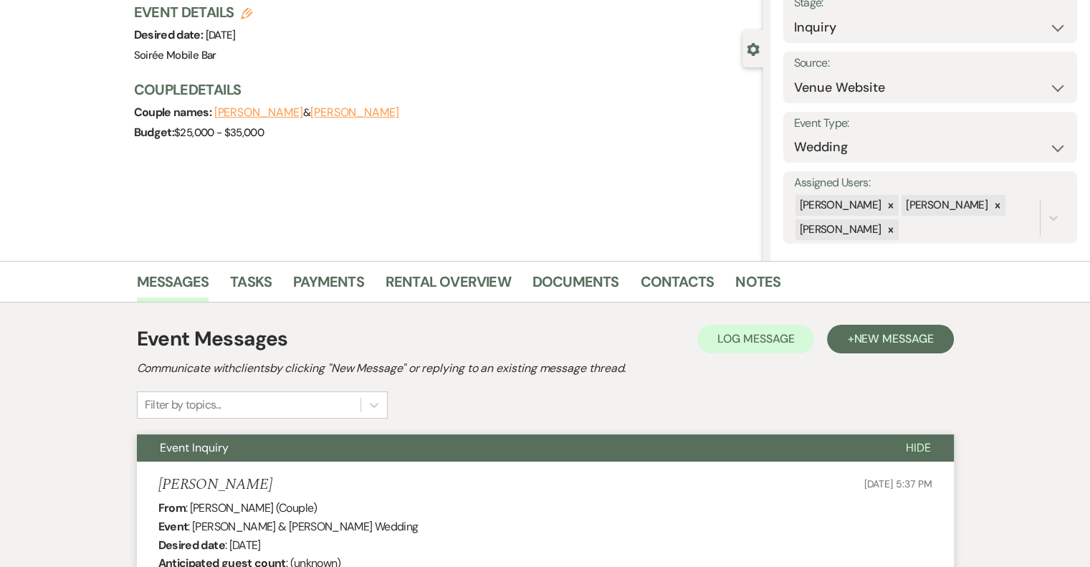
scroll to position [0, 0]
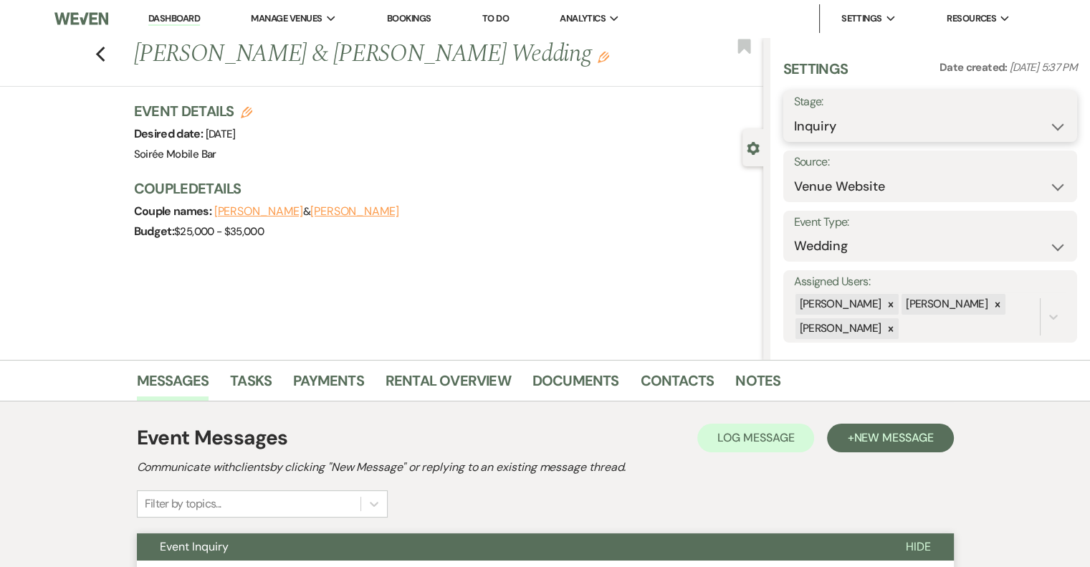
click at [868, 128] on select "Inquiry Follow Up Tour Requested Tour Confirmed Toured Proposal Sent Booked Lost" at bounding box center [930, 126] width 272 height 28
select select "9"
click at [794, 112] on select "Inquiry Follow Up Tour Requested Tour Confirmed Toured Proposal Sent Booked Lost" at bounding box center [930, 126] width 272 height 28
click at [1037, 114] on button "Save" at bounding box center [1046, 116] width 61 height 29
click at [166, 16] on link "Dashboard" at bounding box center [174, 19] width 52 height 14
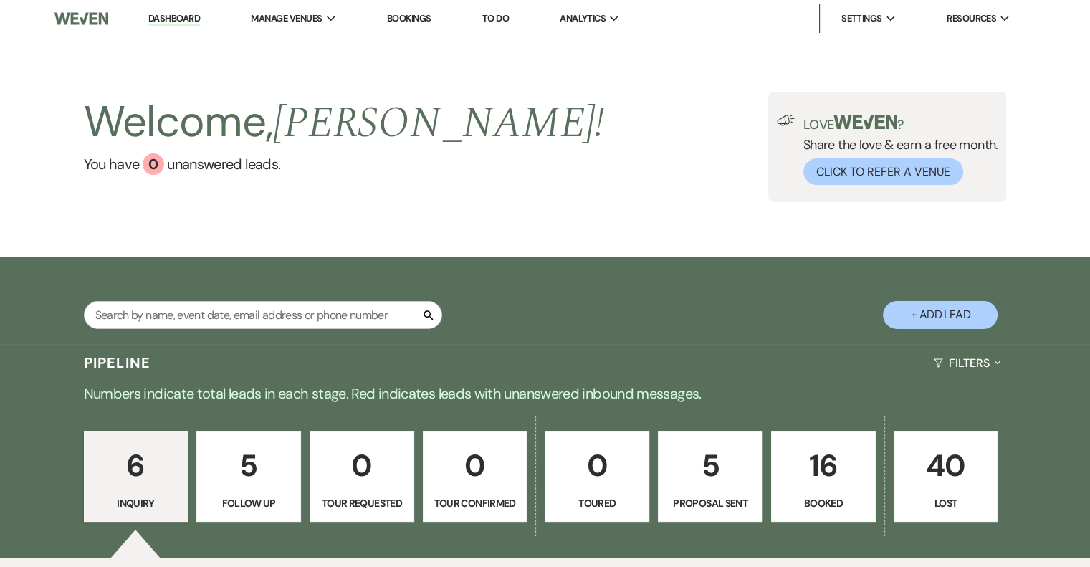
click at [817, 469] on p "16" at bounding box center [823, 465] width 86 height 48
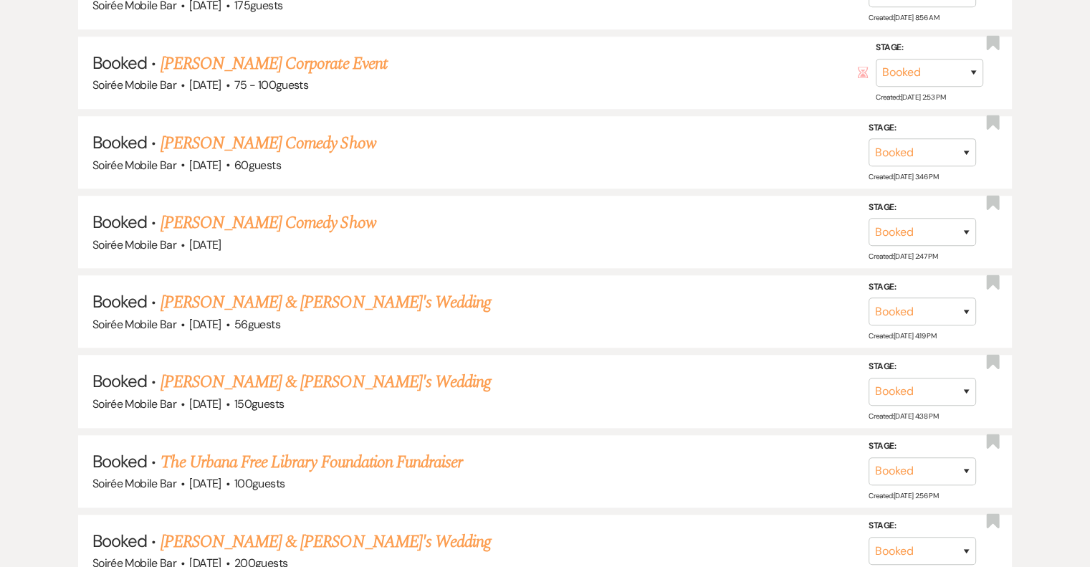
scroll to position [1224, 0]
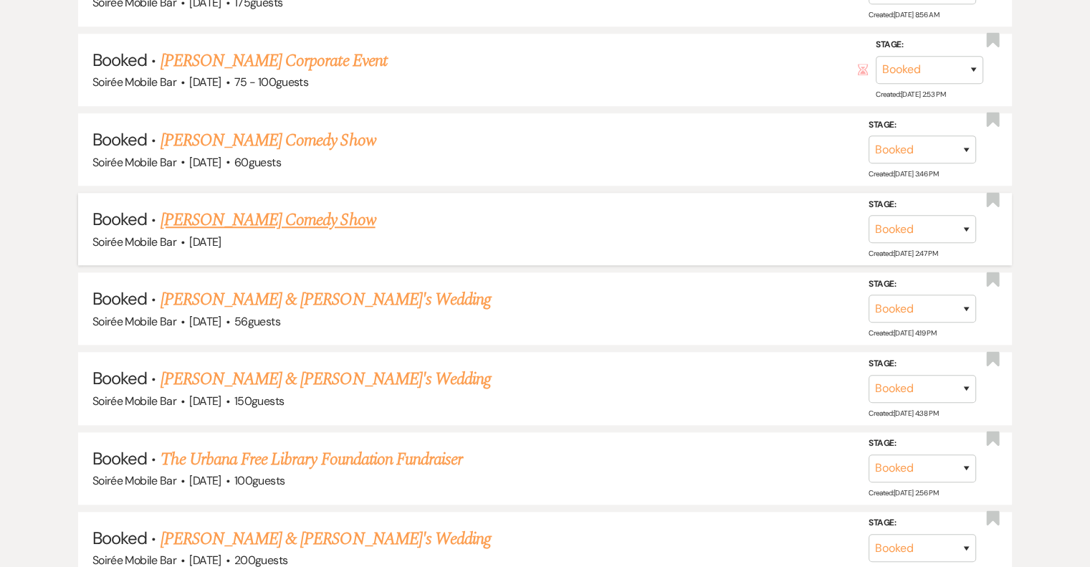
click at [298, 218] on link "[PERSON_NAME] Comedy Show" at bounding box center [267, 220] width 215 height 26
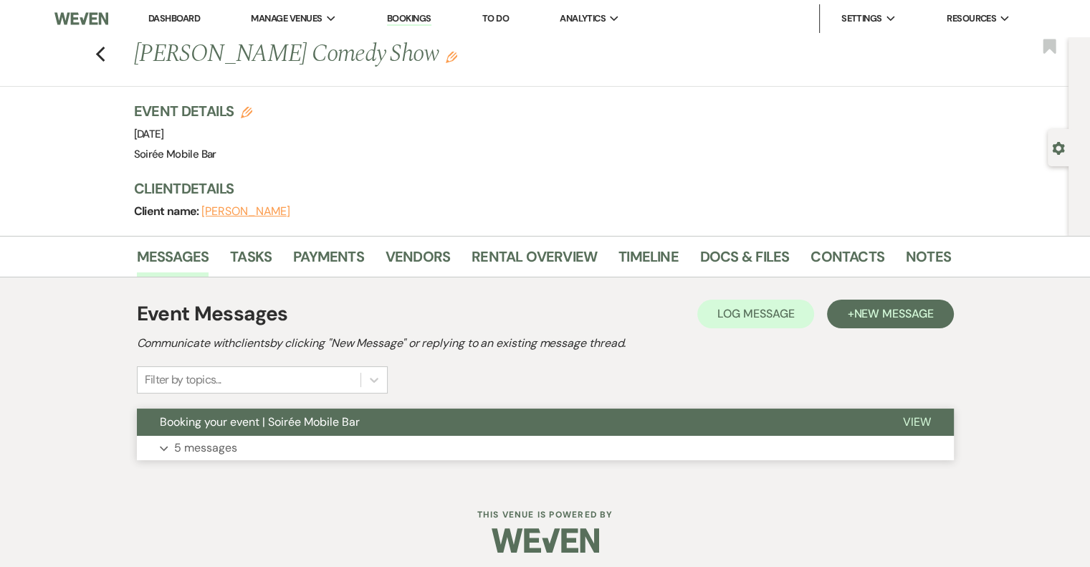
click at [226, 451] on p "5 messages" at bounding box center [205, 447] width 63 height 19
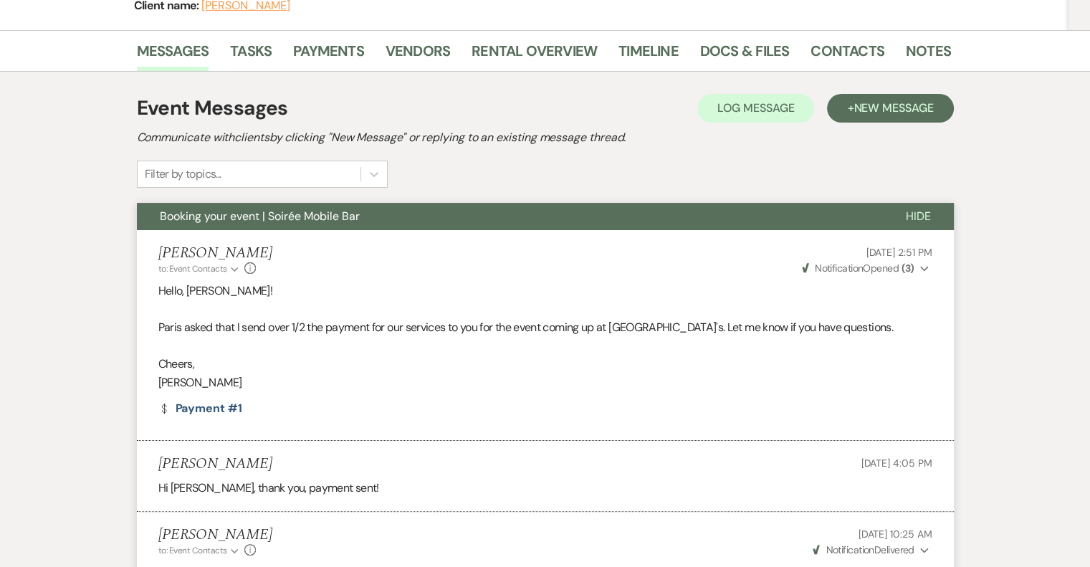
scroll to position [204, 0]
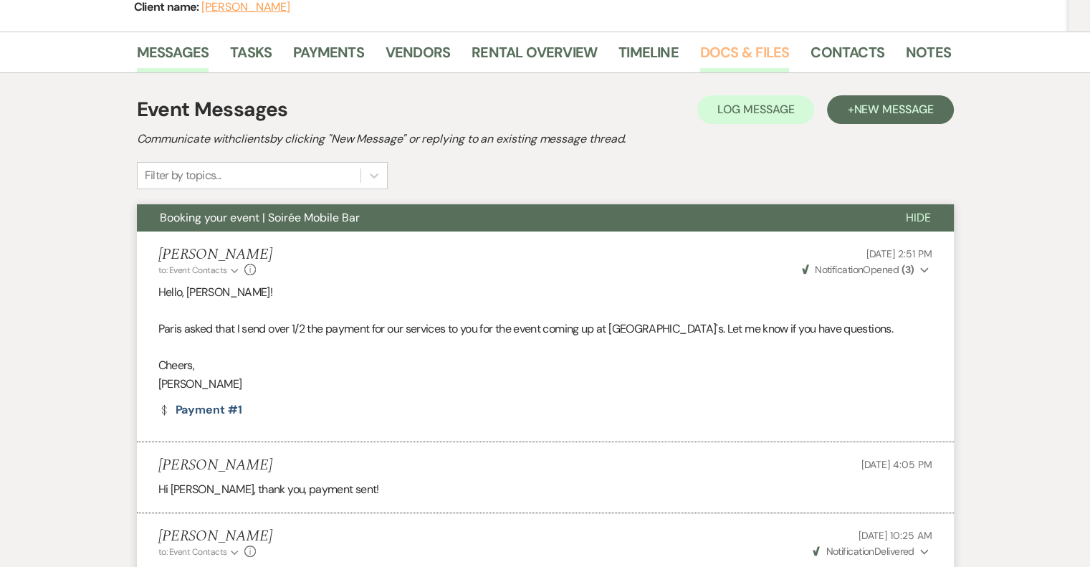
click at [731, 54] on link "Docs & Files" at bounding box center [744, 57] width 89 height 32
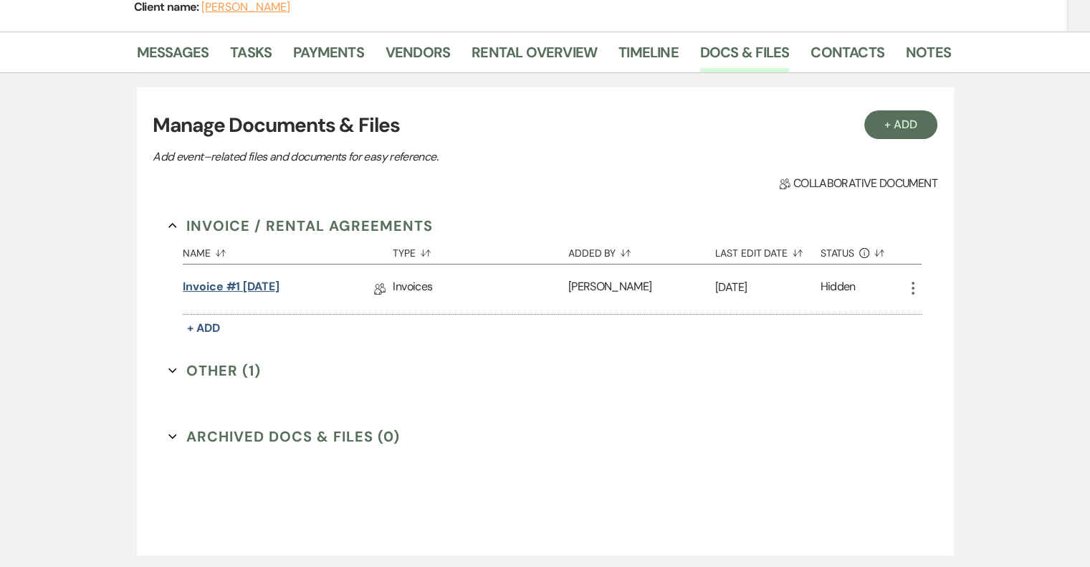
click at [250, 285] on link "Invoice #1 [DATE]" at bounding box center [231, 289] width 97 height 22
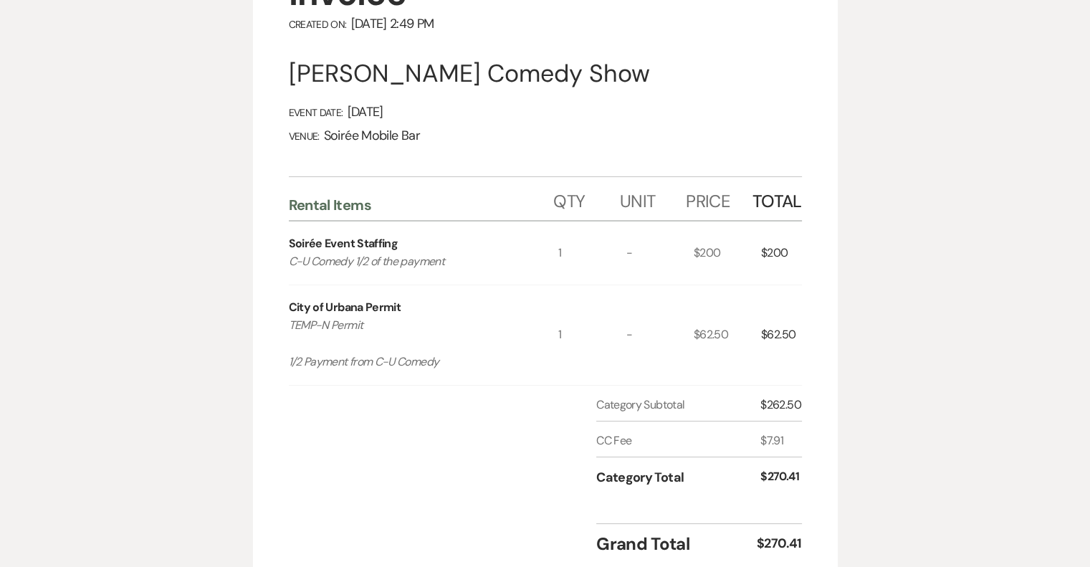
scroll to position [242, 0]
